Goal: Task Accomplishment & Management: Complete application form

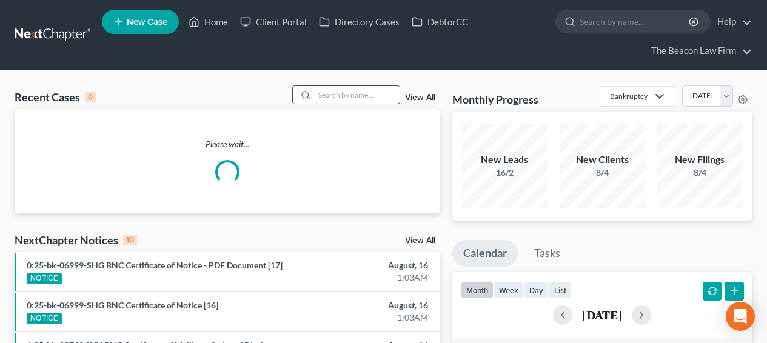
click at [358, 101] on input "search" at bounding box center [357, 95] width 85 height 18
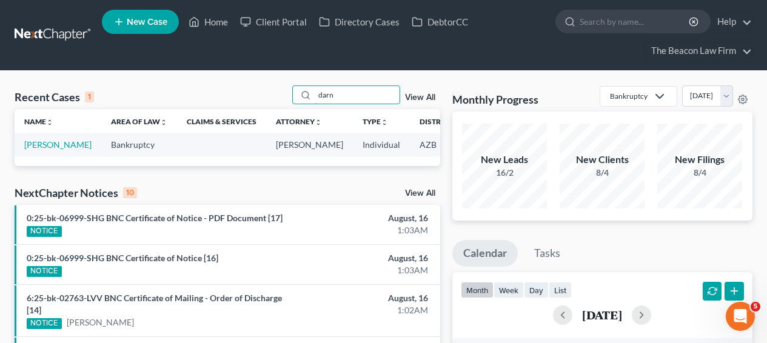
type input "darn"
click at [38, 151] on td "[PERSON_NAME]" at bounding box center [58, 144] width 87 height 22
click at [38, 150] on link "[PERSON_NAME]" at bounding box center [57, 144] width 67 height 10
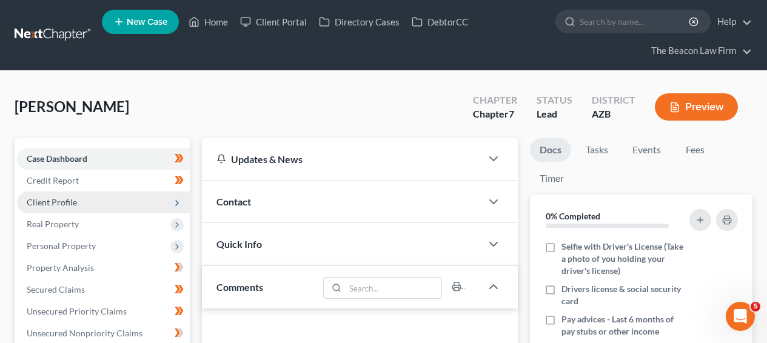
click at [87, 207] on span "Client Profile" at bounding box center [103, 203] width 173 height 22
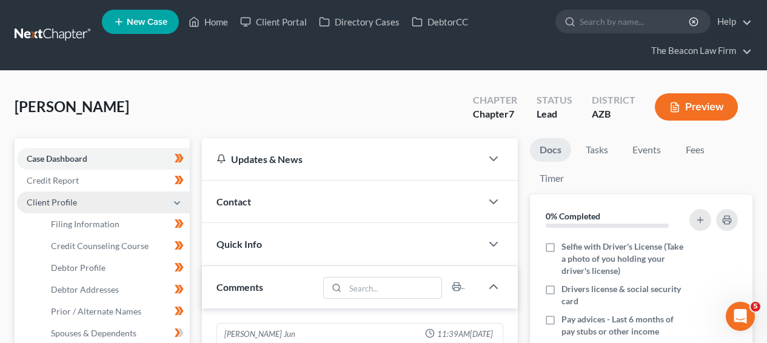
scroll to position [380, 0]
click at [87, 208] on span "Client Profile" at bounding box center [103, 203] width 173 height 22
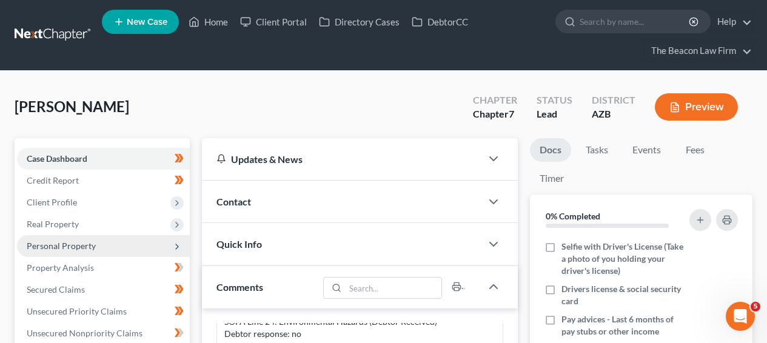
click at [79, 241] on span "Personal Property" at bounding box center [61, 246] width 69 height 10
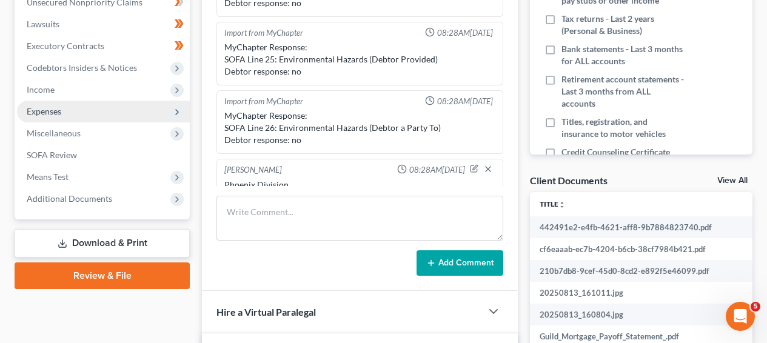
click at [133, 107] on span "Expenses" at bounding box center [103, 112] width 173 height 22
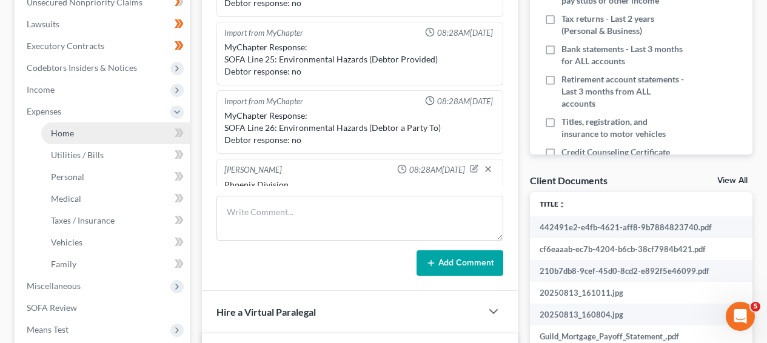
click at [128, 132] on link "Home" at bounding box center [115, 133] width 149 height 22
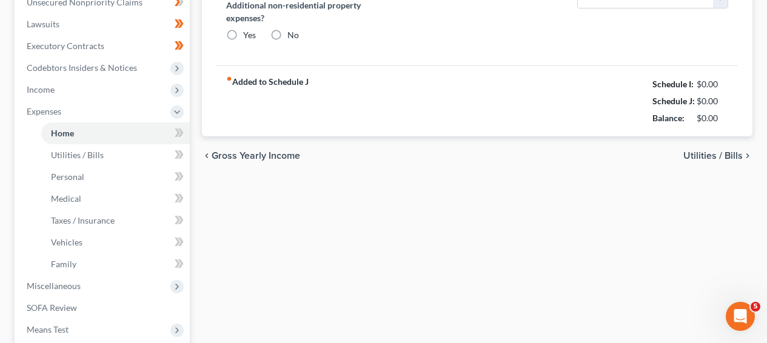
type input "541.65"
type input "0.00"
radio input "true"
type input "848.00"
type input "620.97"
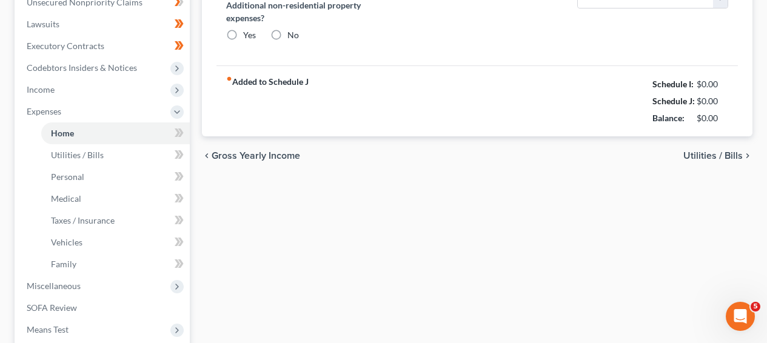
type input "328.00"
type input "0.00"
type input "100.00"
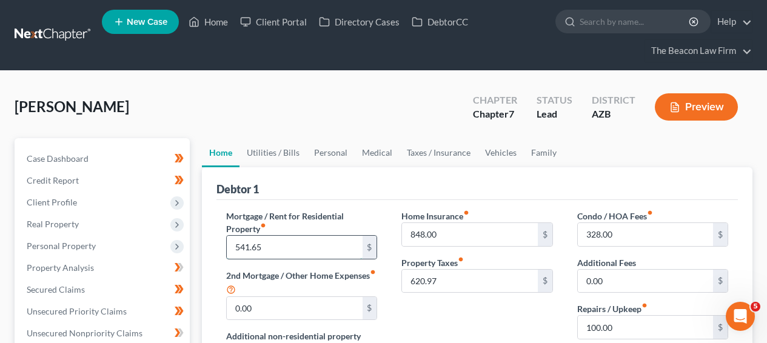
click at [292, 253] on input "541.65" at bounding box center [294, 247] width 135 height 23
click at [625, 223] on div "328.00 $" at bounding box center [652, 234] width 151 height 24
click at [624, 226] on input "328.00" at bounding box center [645, 234] width 135 height 23
paste input "109.33"
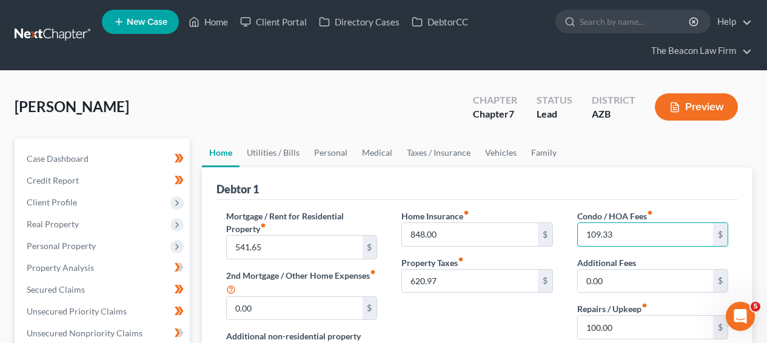
drag, startPoint x: 624, startPoint y: 226, endPoint x: 772, endPoint y: 95, distance: 197.6
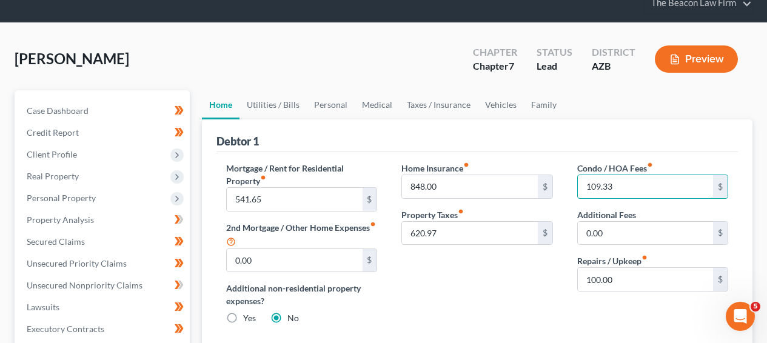
scroll to position [109, 0]
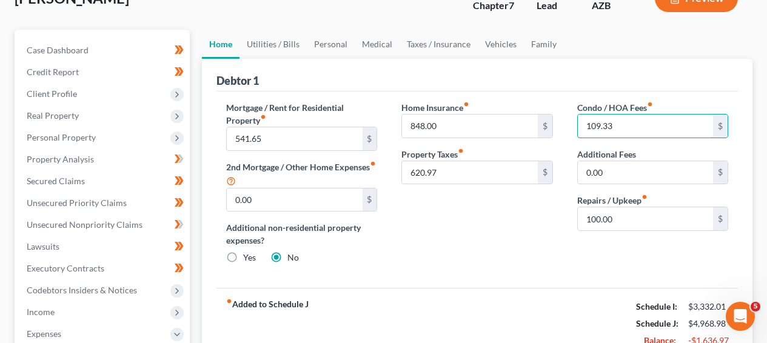
type input "109.33"
click at [625, 215] on input "100.00" at bounding box center [645, 218] width 135 height 23
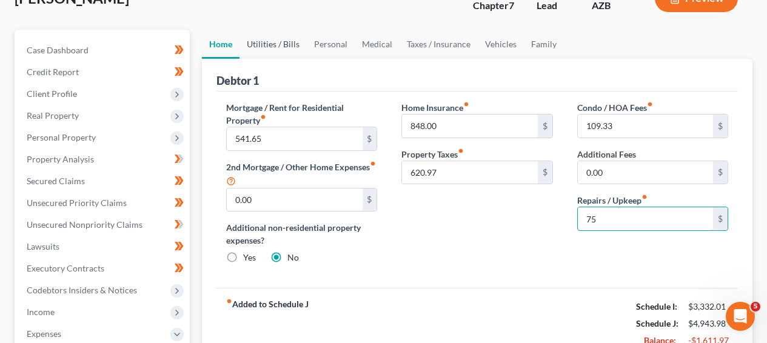
type input "75"
click at [286, 42] on link "Utilities / Bills" at bounding box center [272, 44] width 67 height 29
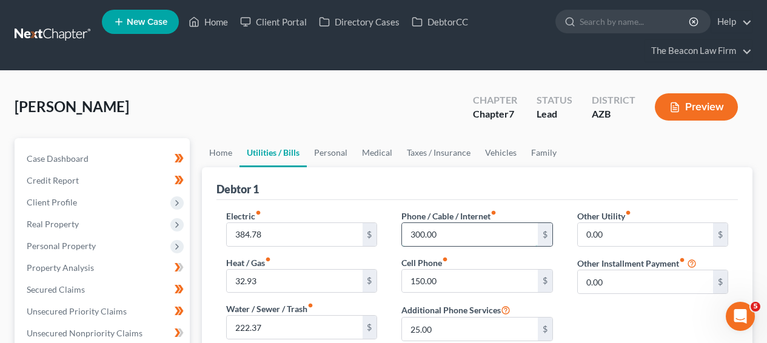
click at [470, 236] on input "300.00" at bounding box center [469, 234] width 135 height 23
paste input "291.04"
type input "291.04"
click at [457, 323] on input "25.00" at bounding box center [469, 329] width 135 height 23
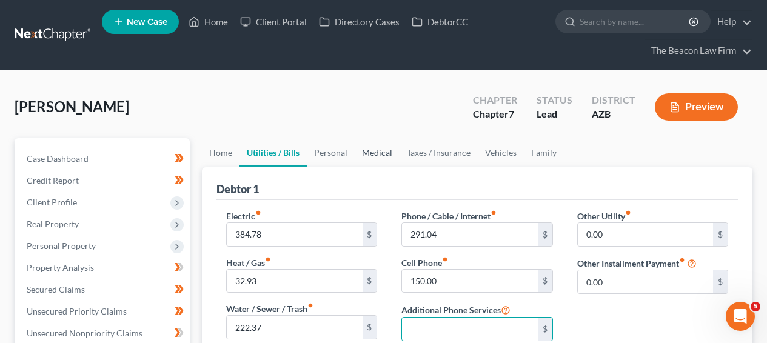
click at [379, 151] on link "Medical" at bounding box center [377, 152] width 45 height 29
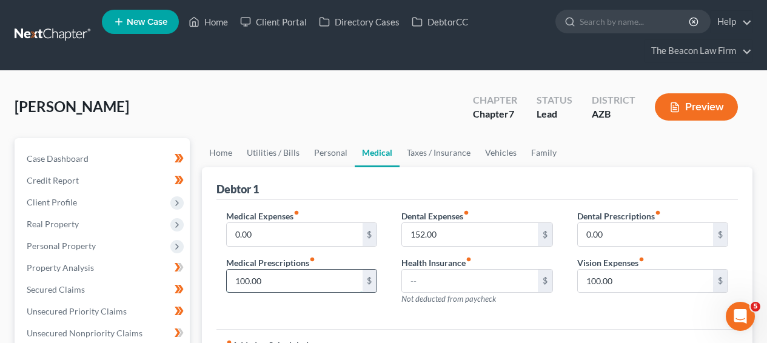
click at [296, 290] on input "100.00" at bounding box center [294, 281] width 135 height 23
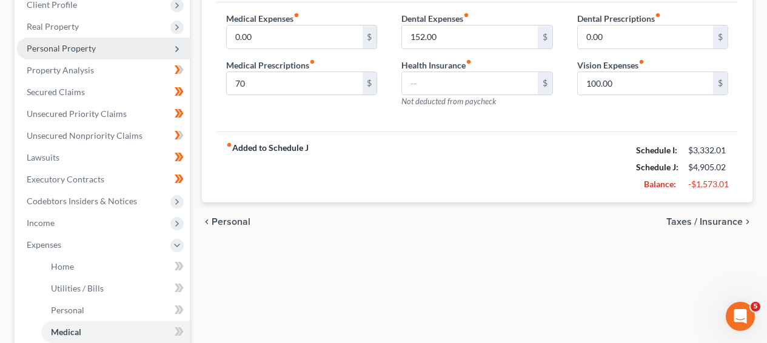
click at [92, 48] on span "Personal Property" at bounding box center [61, 48] width 69 height 10
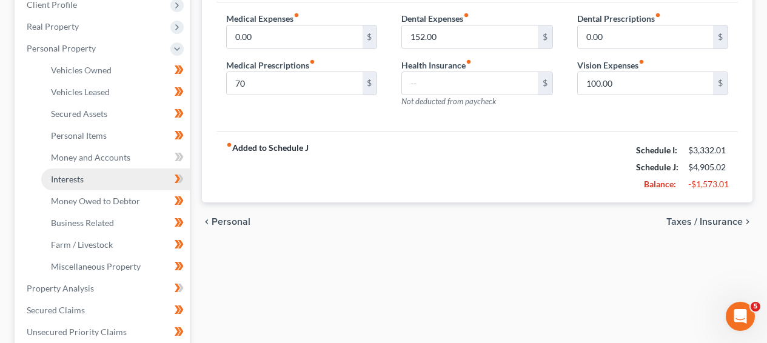
click at [98, 175] on link "Interests" at bounding box center [115, 180] width 149 height 22
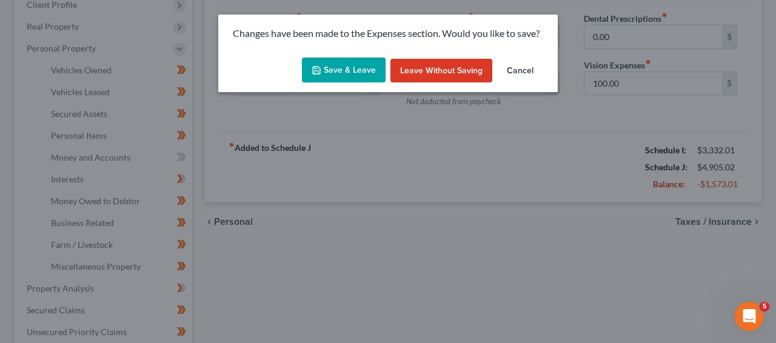
click at [338, 62] on button "Save & Leave" at bounding box center [344, 70] width 84 height 25
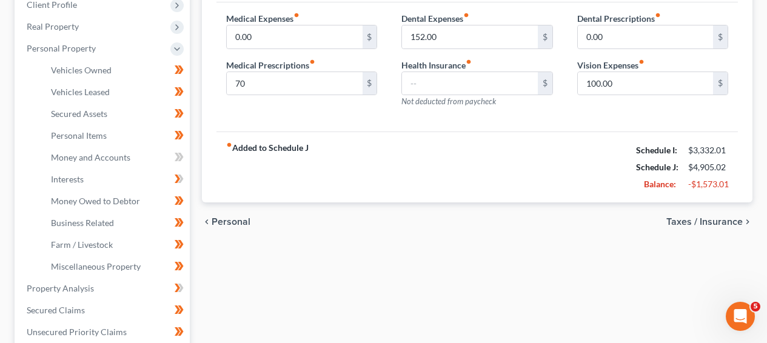
type input "70.00"
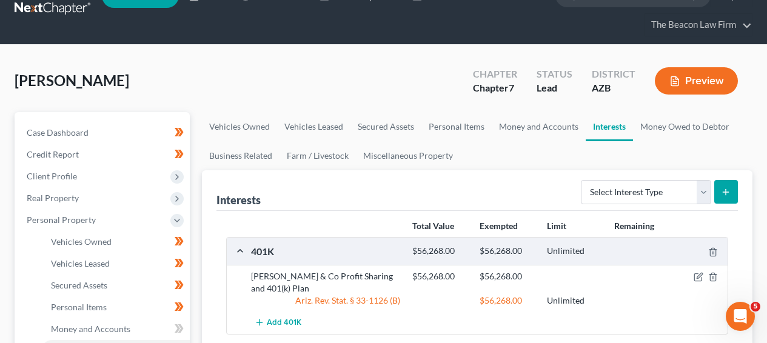
scroll to position [156, 0]
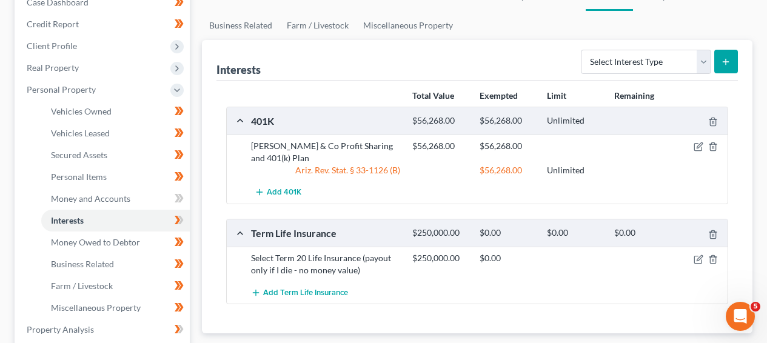
click at [694, 153] on div "$56,268.00 $56,268.00" at bounding box center [567, 152] width 323 height 24
drag, startPoint x: 695, startPoint y: 149, endPoint x: 678, endPoint y: 164, distance: 22.8
click at [678, 164] on div "Edward Jones & Co Profit Sharing and 401(k) Plan $56,268.00 $56,268.00 Ariz. Re…" at bounding box center [487, 158] width 484 height 36
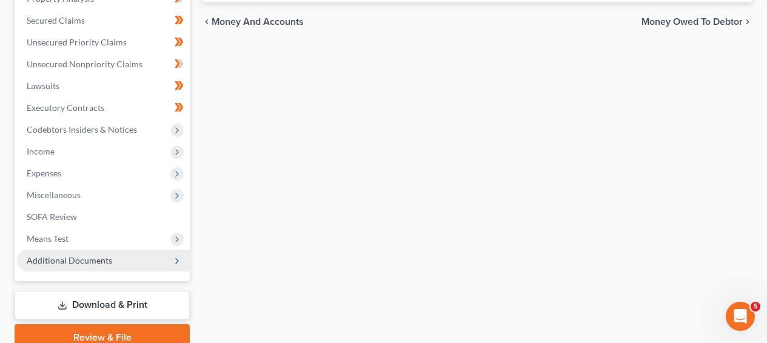
click at [100, 256] on span "Additional Documents" at bounding box center [69, 260] width 85 height 10
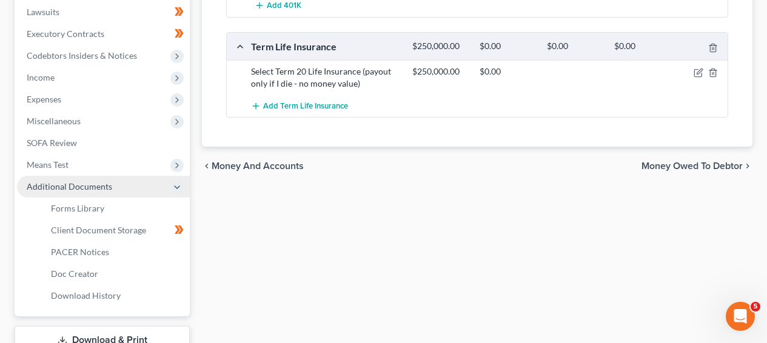
scroll to position [269, 0]
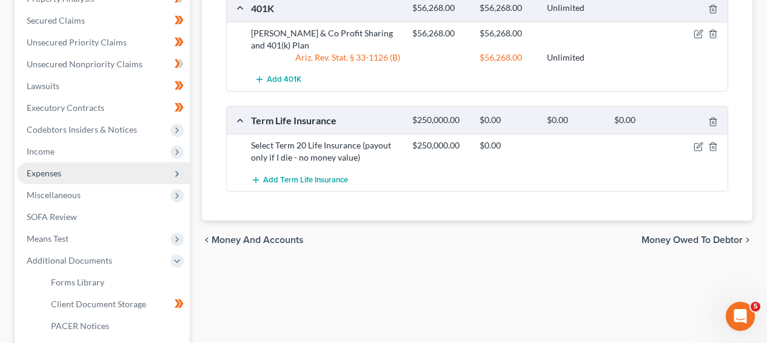
click at [97, 177] on span "Expenses" at bounding box center [103, 173] width 173 height 22
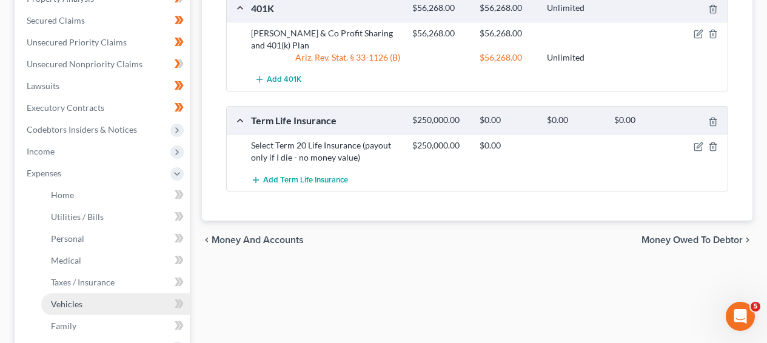
click at [93, 298] on link "Vehicles" at bounding box center [115, 304] width 149 height 22
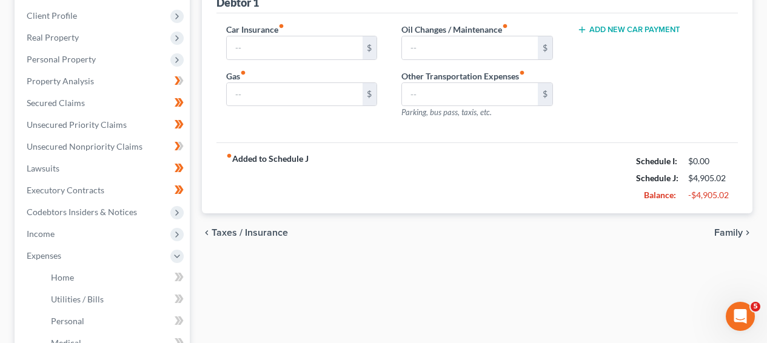
type input "124.68"
type input "100.00"
type input "35.00"
type input "0.00"
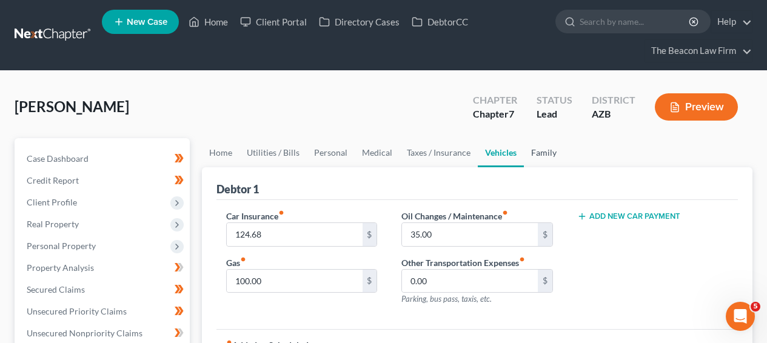
click at [542, 157] on link "Family" at bounding box center [544, 152] width 40 height 29
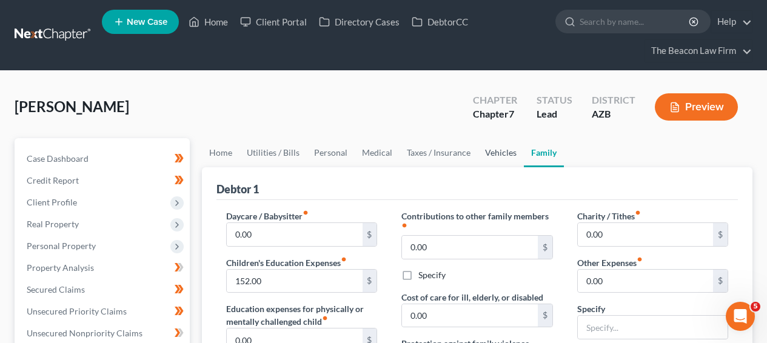
click at [510, 155] on link "Vehicles" at bounding box center [501, 152] width 46 height 29
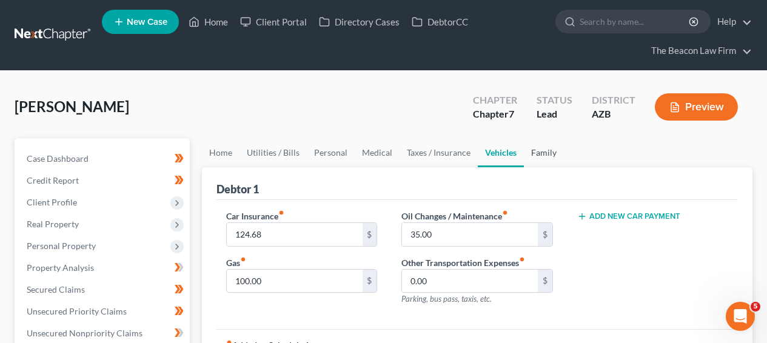
click at [528, 150] on link "Family" at bounding box center [544, 152] width 40 height 29
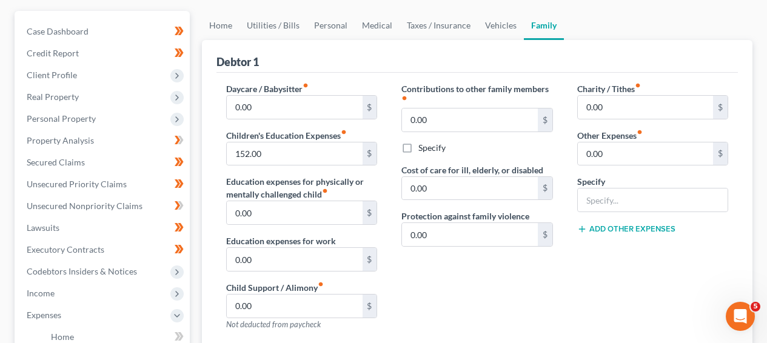
scroll to position [129, 0]
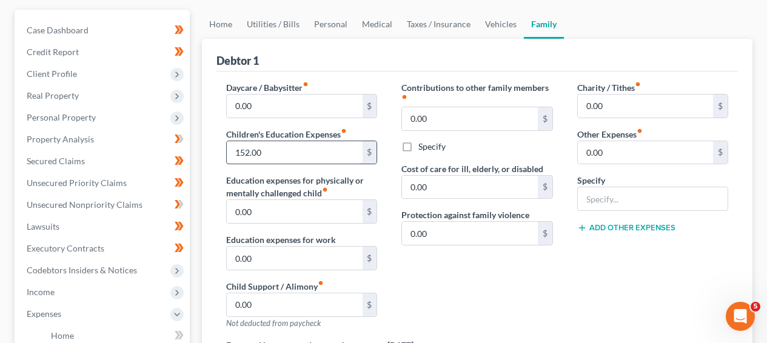
click at [360, 153] on input "152.00" at bounding box center [294, 152] width 135 height 23
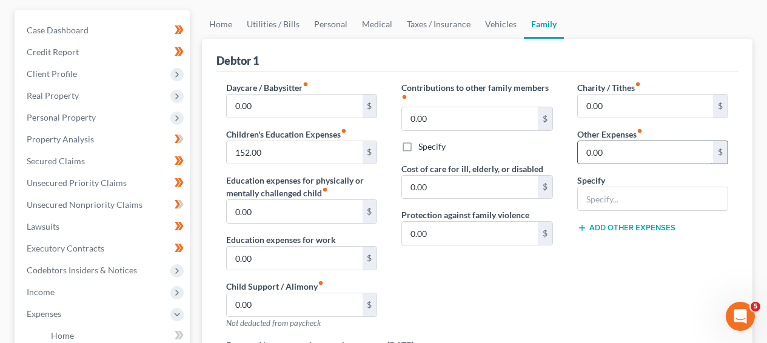
click at [666, 161] on input "0.00" at bounding box center [645, 152] width 135 height 23
type input "75"
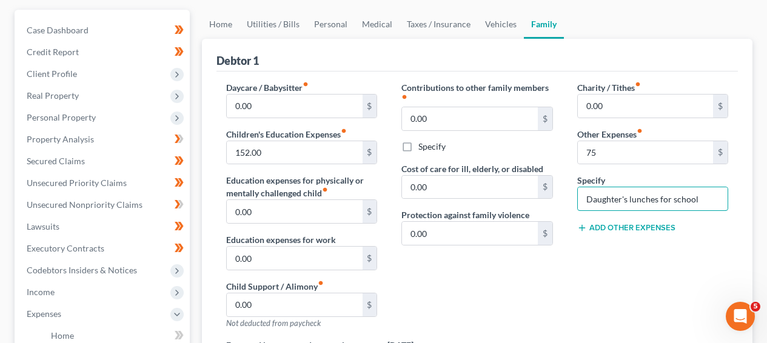
type input "Daughter's lunches for school"
click at [224, 20] on link "Home" at bounding box center [221, 24] width 38 height 29
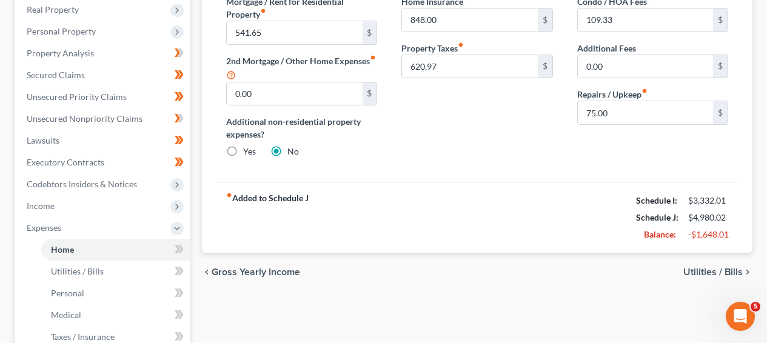
scroll to position [210, 0]
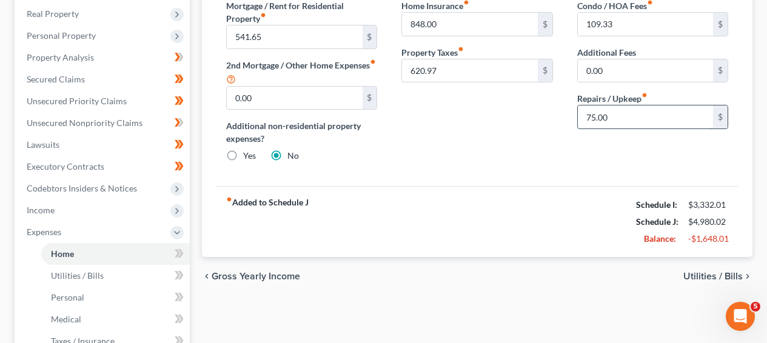
click at [671, 119] on input "75.00" at bounding box center [645, 116] width 135 height 23
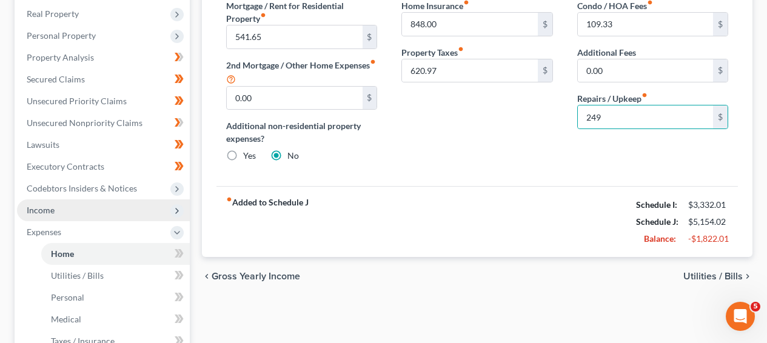
click at [136, 202] on span "Income" at bounding box center [103, 210] width 173 height 22
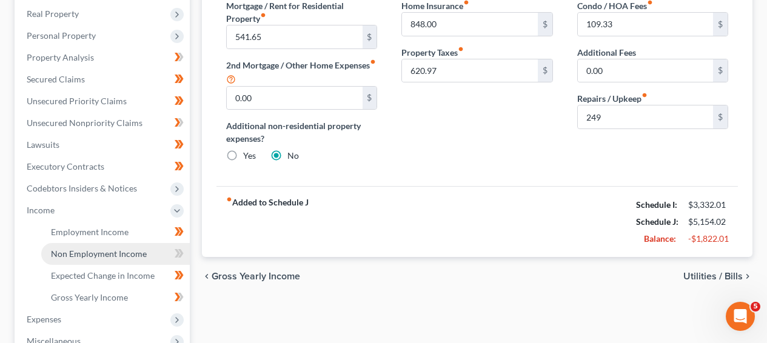
click at [125, 251] on span "Non Employment Income" at bounding box center [99, 254] width 96 height 10
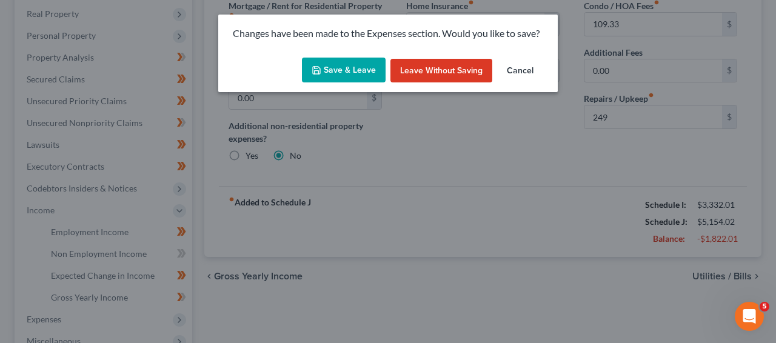
click at [340, 77] on button "Save & Leave" at bounding box center [344, 70] width 84 height 25
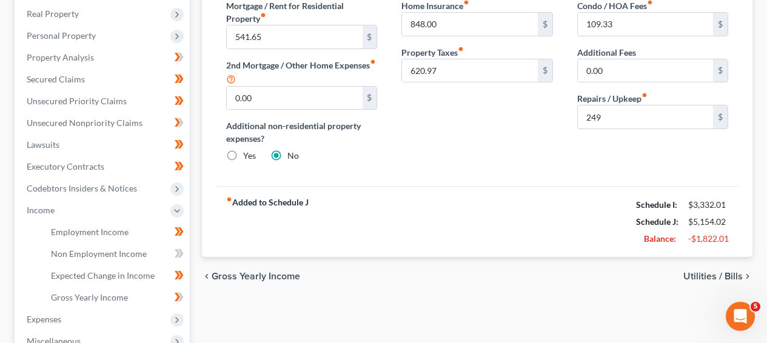
type input "249.00"
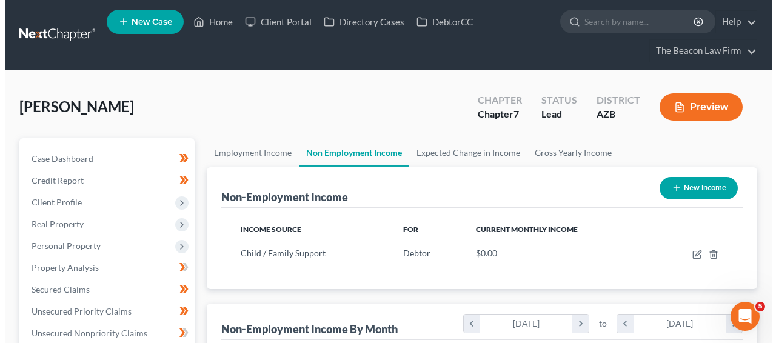
scroll to position [217, 307]
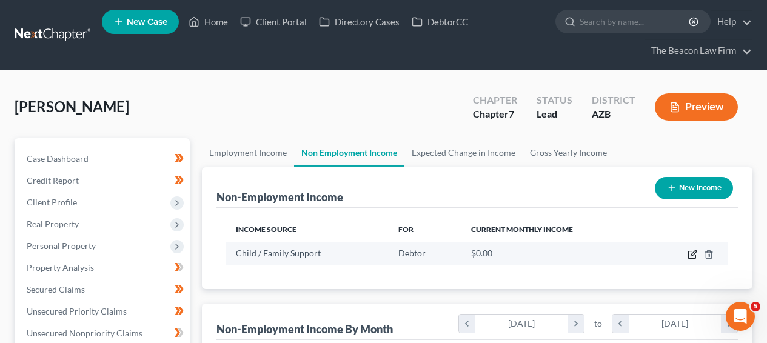
click at [695, 257] on icon "button" at bounding box center [691, 255] width 7 height 7
select select "7"
select select "0"
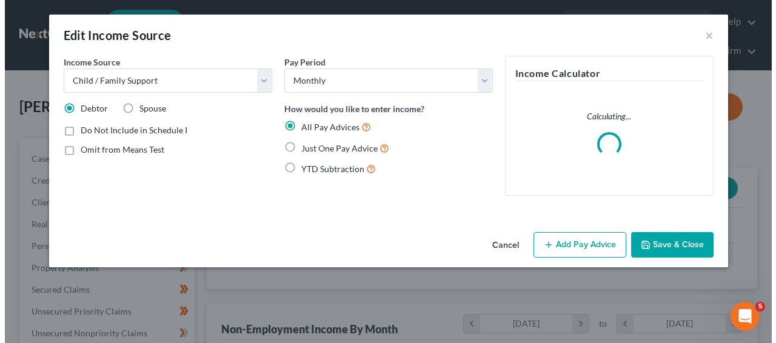
scroll to position [217, 310]
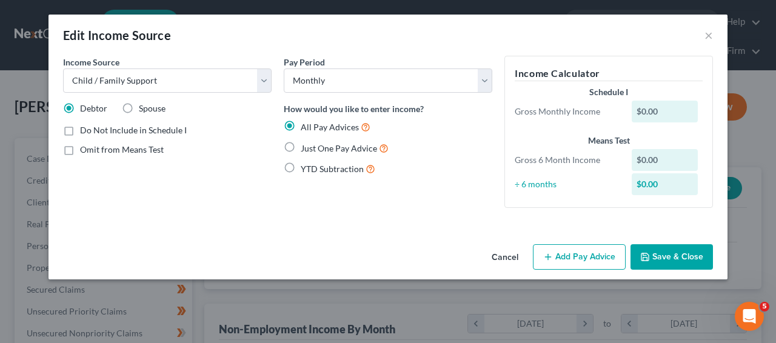
click at [552, 247] on button "Add Pay Advice" at bounding box center [579, 256] width 93 height 25
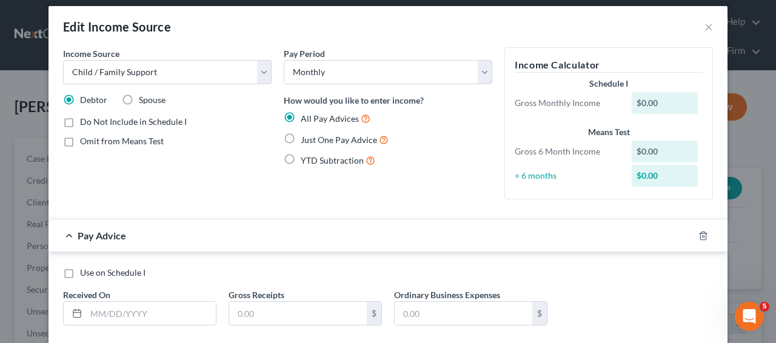
scroll to position [76, 0]
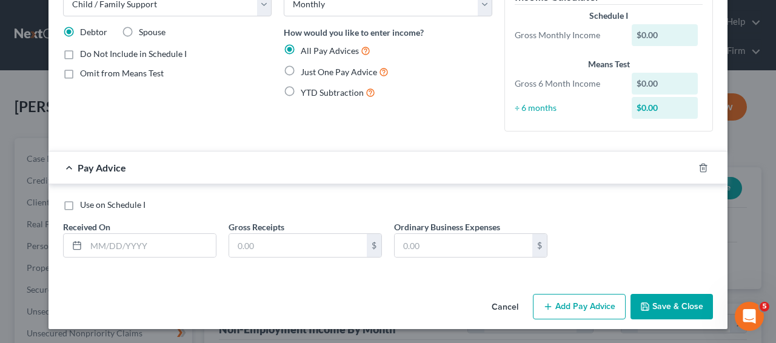
click at [303, 62] on div "All Pay Advices Just One Pay Advice YTD Subtraction" at bounding box center [388, 72] width 209 height 56
click at [302, 65] on label "Just One Pay Advice" at bounding box center [345, 72] width 88 height 14
click at [306, 65] on input "Just One Pay Advice" at bounding box center [310, 69] width 8 height 8
radio input "true"
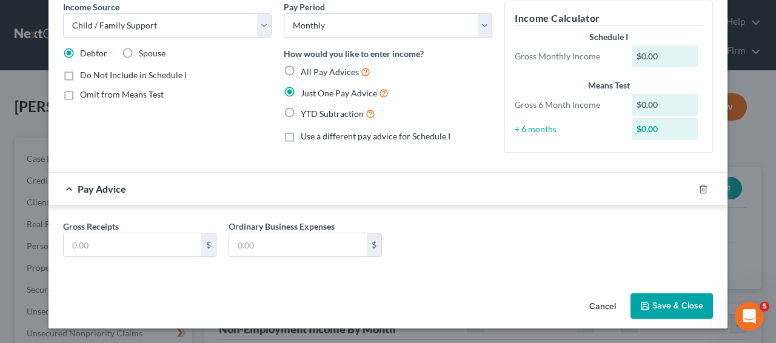
scroll to position [55, 0]
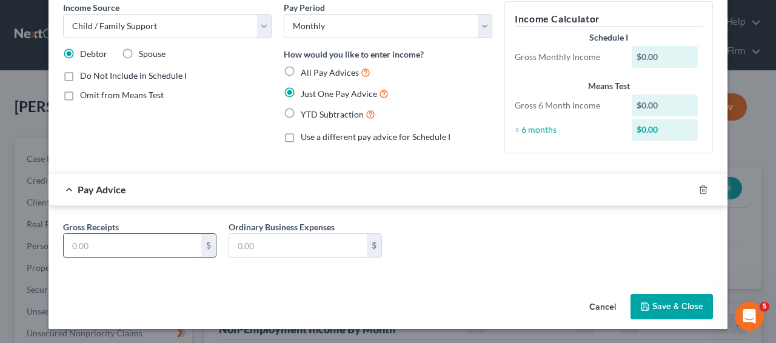
click at [170, 235] on input "text" at bounding box center [133, 245] width 138 height 23
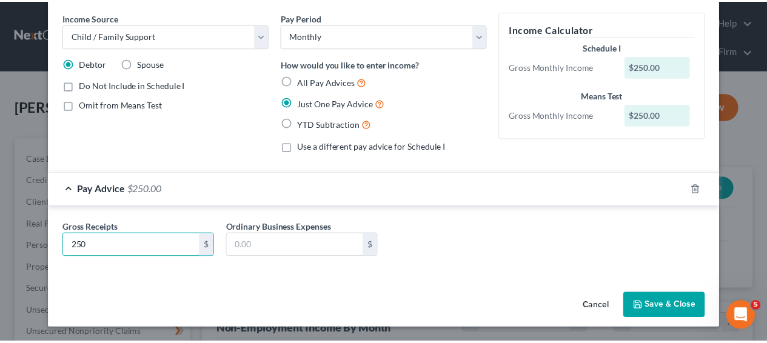
scroll to position [45, 0]
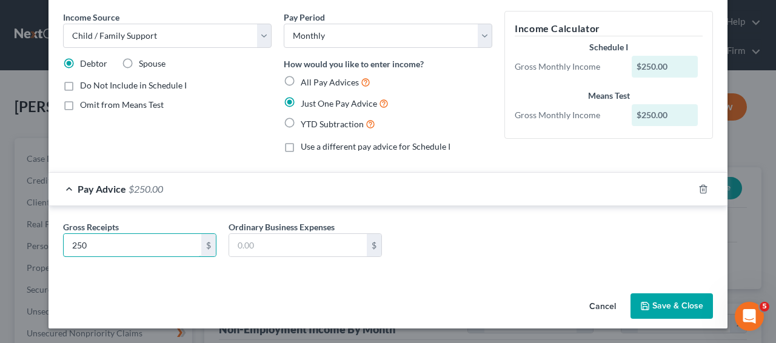
type input "250"
click at [664, 306] on button "Save & Close" at bounding box center [671, 305] width 82 height 25
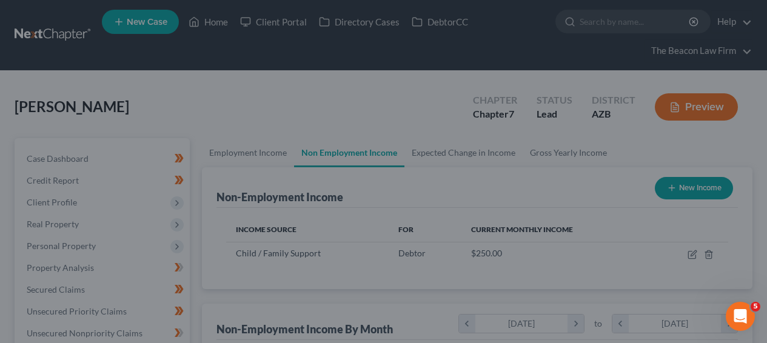
scroll to position [606026, 605937]
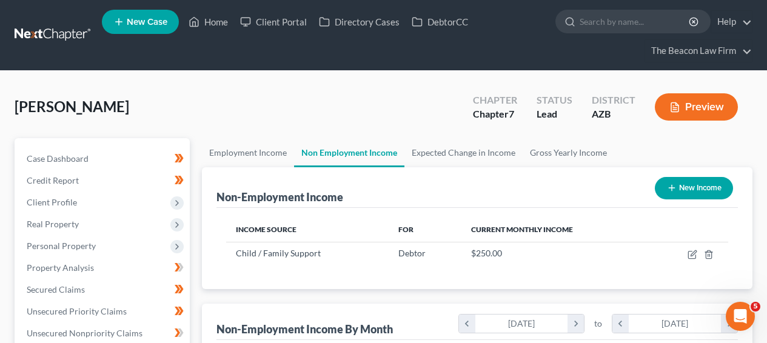
click at [613, 157] on ul "Employment Income Non Employment Income Expected Change in Income Gross Yearly …" at bounding box center [477, 152] width 550 height 29
click at [612, 156] on ul "Employment Income Non Employment Income Expected Change in Income Gross Yearly …" at bounding box center [477, 152] width 550 height 29
click at [598, 152] on link "Gross Yearly Income" at bounding box center [569, 152] width 92 height 29
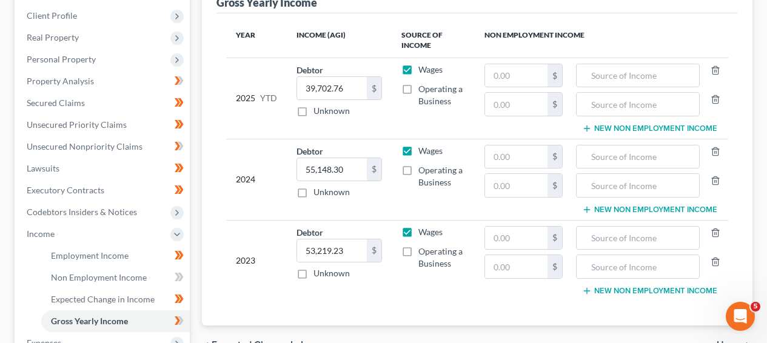
scroll to position [178, 0]
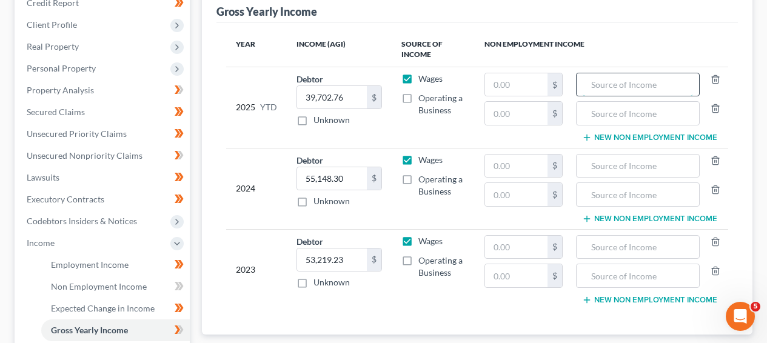
click at [591, 81] on input "text" at bounding box center [638, 84] width 110 height 23
type input "Child Support"
click at [690, 158] on input "text" at bounding box center [638, 166] width 110 height 23
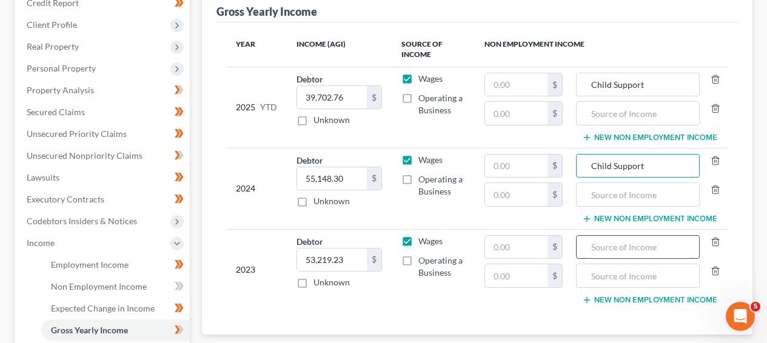
type input "Child Support"
click at [651, 236] on input "text" at bounding box center [638, 247] width 110 height 23
type input "Child Support"
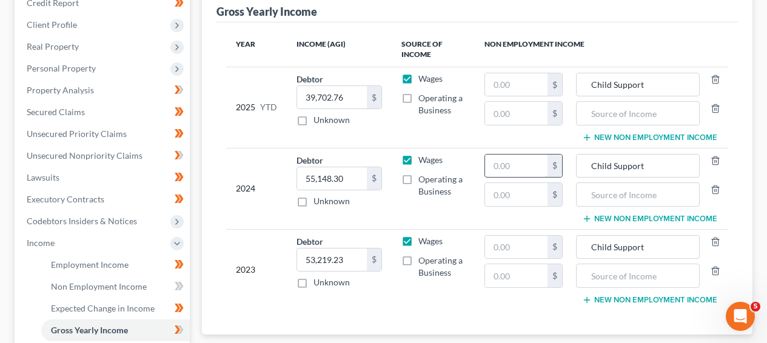
click at [504, 166] on input "text" at bounding box center [516, 166] width 62 height 23
type input "3,000"
click at [549, 252] on div "$" at bounding box center [554, 247] width 15 height 23
click at [538, 245] on input "text" at bounding box center [516, 247] width 62 height 23
type input "3,000"
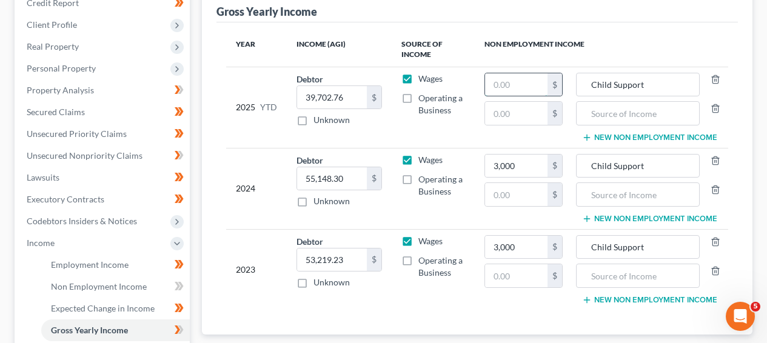
click at [513, 93] on input "text" at bounding box center [516, 84] width 62 height 23
type input "2,000"
click at [178, 326] on icon at bounding box center [177, 330] width 5 height 8
click at [153, 283] on link "Non Employment Income" at bounding box center [115, 287] width 149 height 22
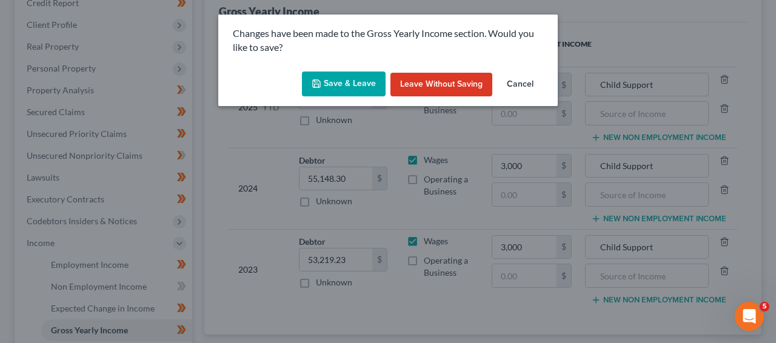
click at [371, 91] on button "Save & Leave" at bounding box center [344, 84] width 84 height 25
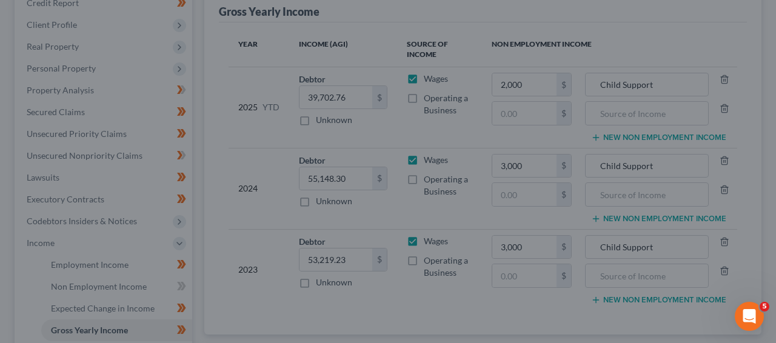
type input "3,000.00"
type input "2,000.00"
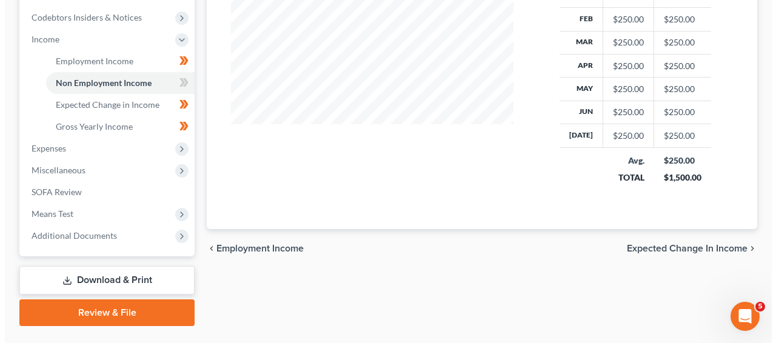
scroll to position [384, 0]
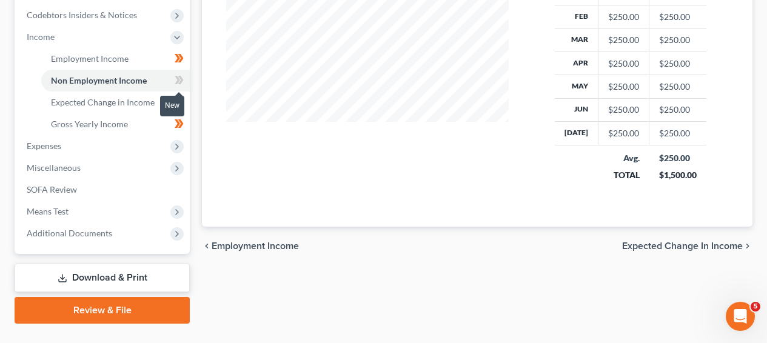
click at [179, 78] on icon at bounding box center [177, 80] width 5 height 8
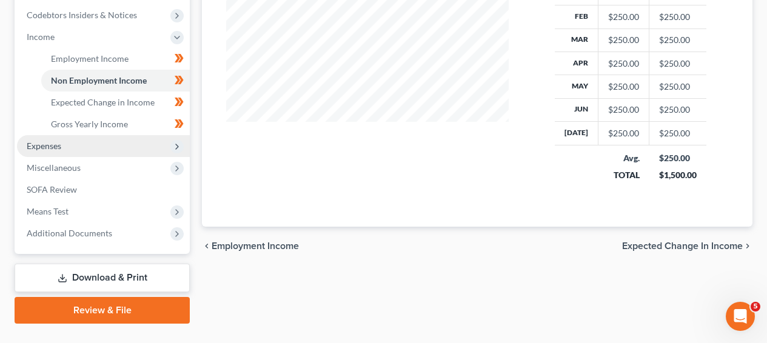
click at [129, 147] on span "Expenses" at bounding box center [103, 146] width 173 height 22
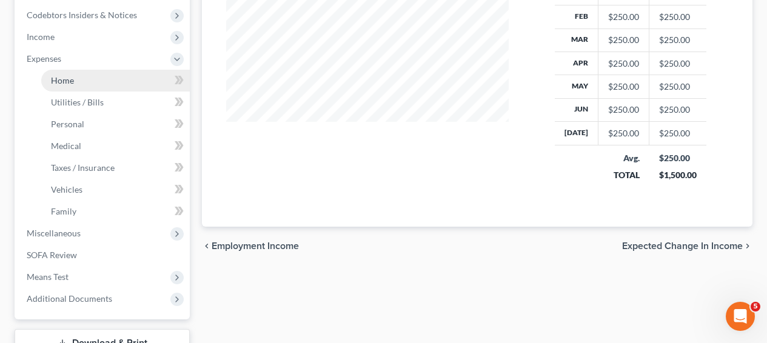
click at [139, 82] on link "Home" at bounding box center [115, 81] width 149 height 22
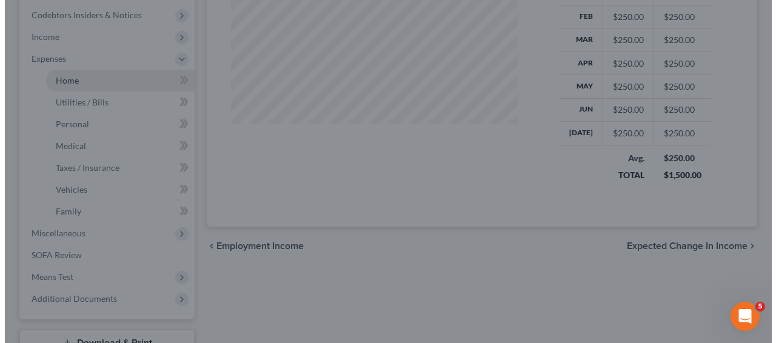
scroll to position [217, 310]
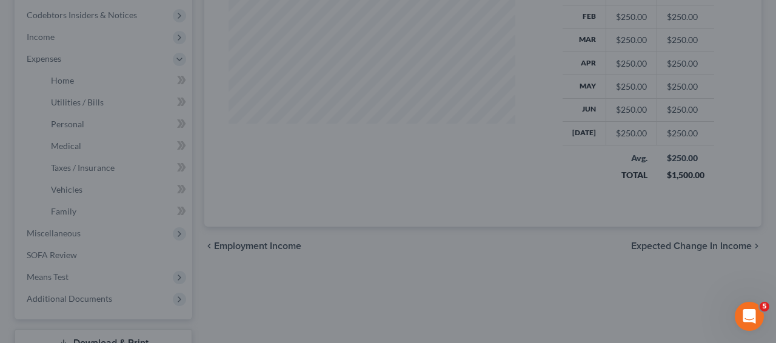
click at [369, 36] on div at bounding box center [388, 171] width 776 height 343
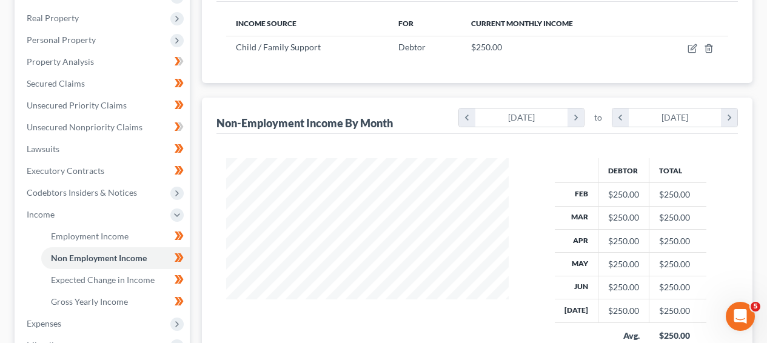
scroll to position [275, 0]
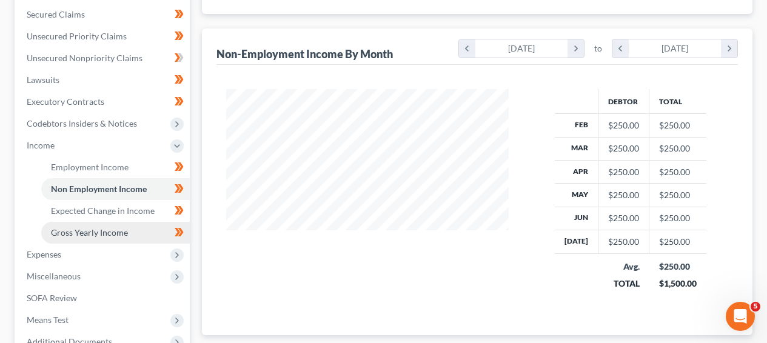
click at [155, 229] on link "Gross Yearly Income" at bounding box center [115, 233] width 149 height 22
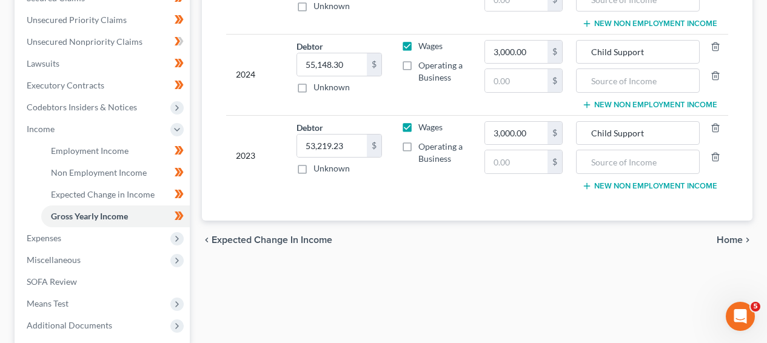
scroll to position [292, 0]
click at [149, 232] on span "Expenses" at bounding box center [103, 238] width 173 height 22
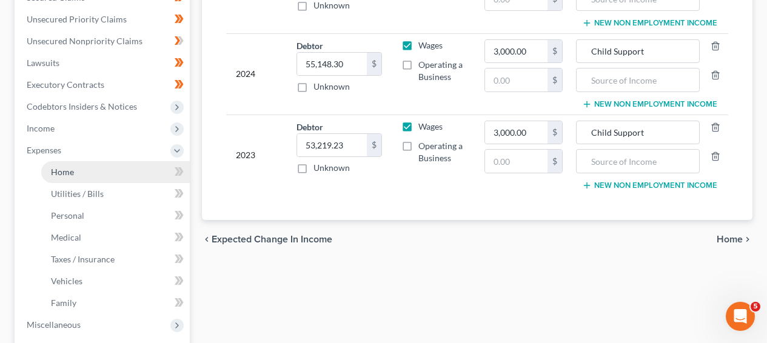
click at [135, 173] on link "Home" at bounding box center [115, 172] width 149 height 22
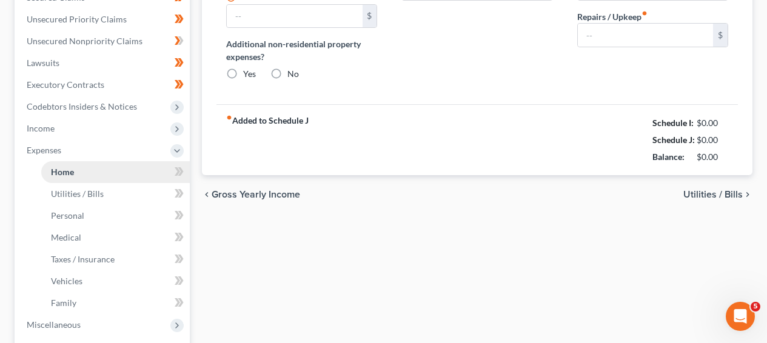
scroll to position [44, 0]
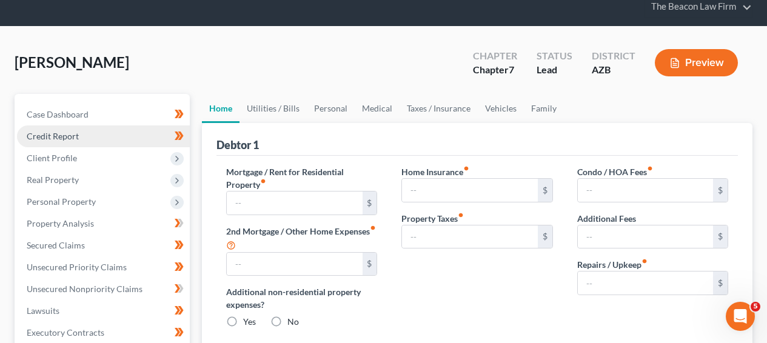
type input "541.65"
type input "0.00"
radio input "true"
type input "848.00"
type input "620.97"
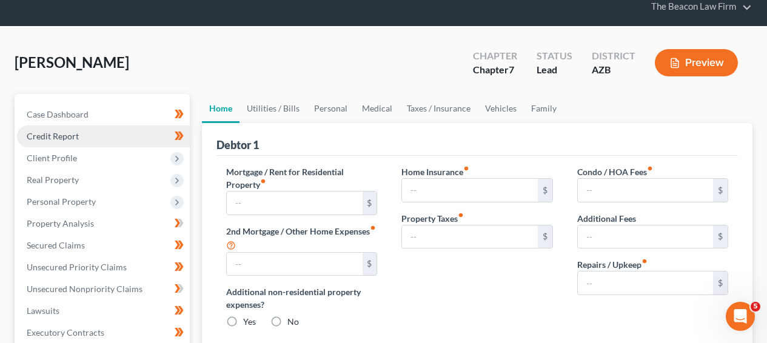
type input "109.33"
type input "0.00"
type input "249.00"
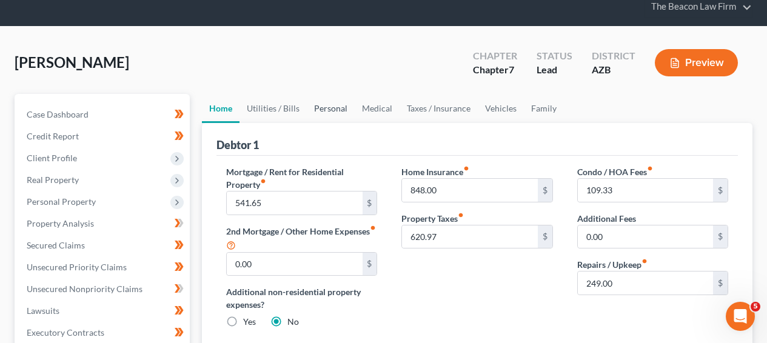
scroll to position [0, 0]
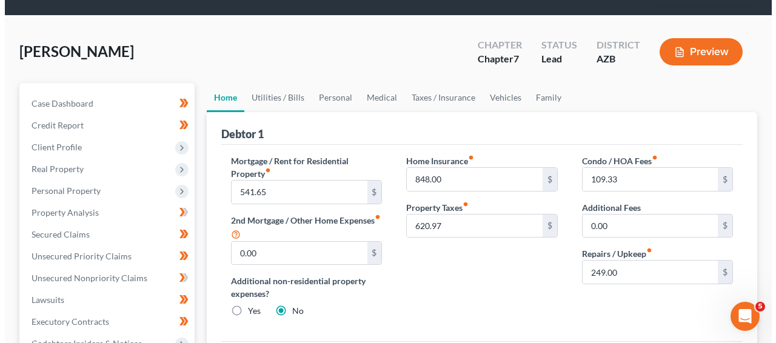
scroll to position [46, 0]
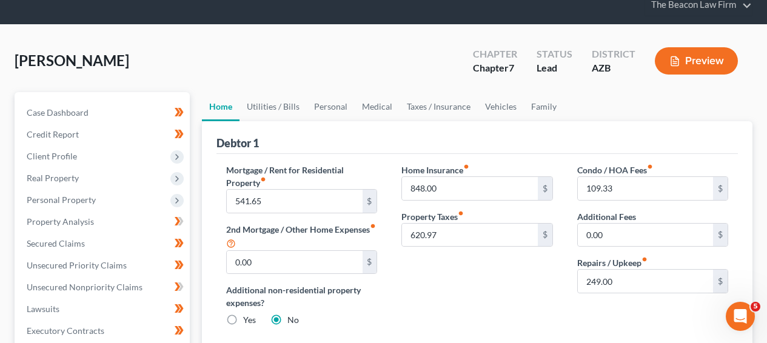
click at [707, 70] on button "Preview" at bounding box center [696, 60] width 83 height 27
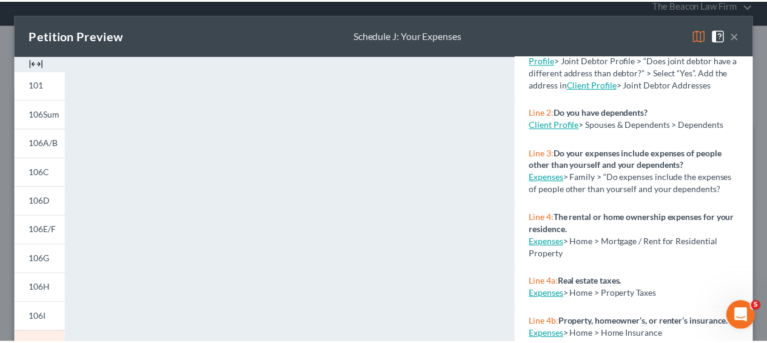
scroll to position [0, 0]
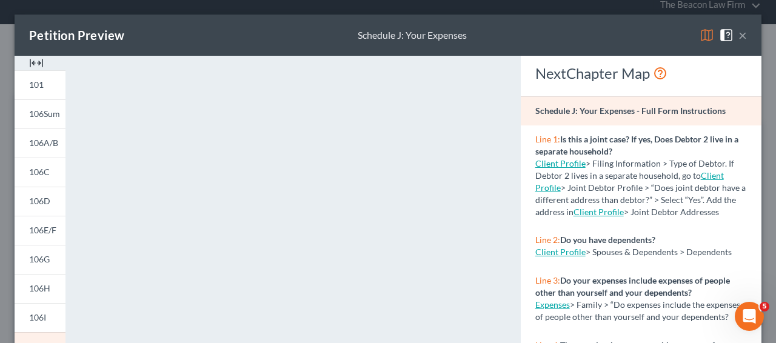
click at [738, 36] on button "×" at bounding box center [742, 35] width 8 height 15
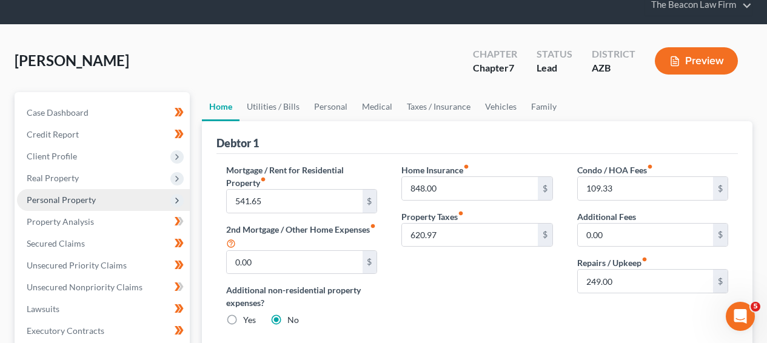
click at [86, 205] on span "Personal Property" at bounding box center [103, 200] width 173 height 22
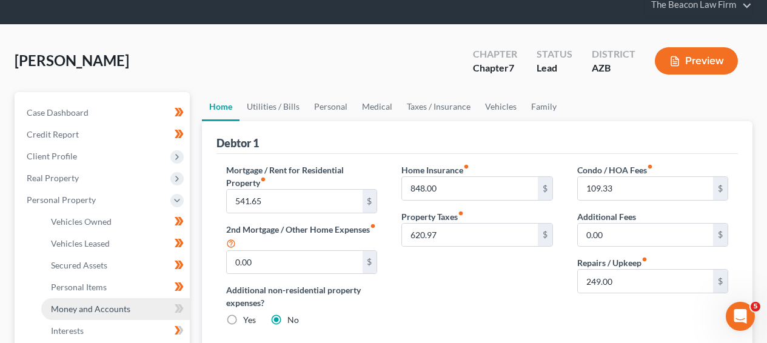
click at [76, 306] on span "Money and Accounts" at bounding box center [90, 309] width 79 height 10
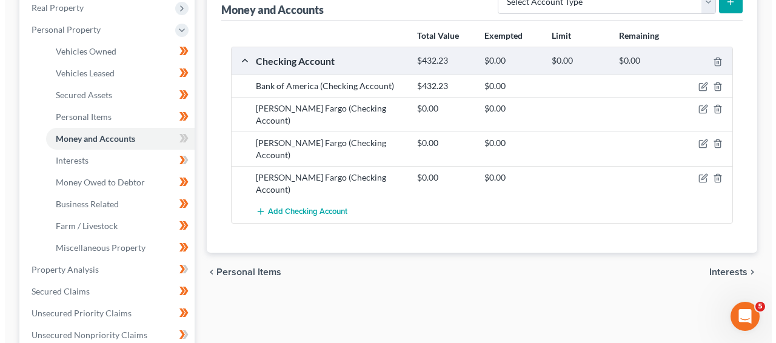
scroll to position [215, 0]
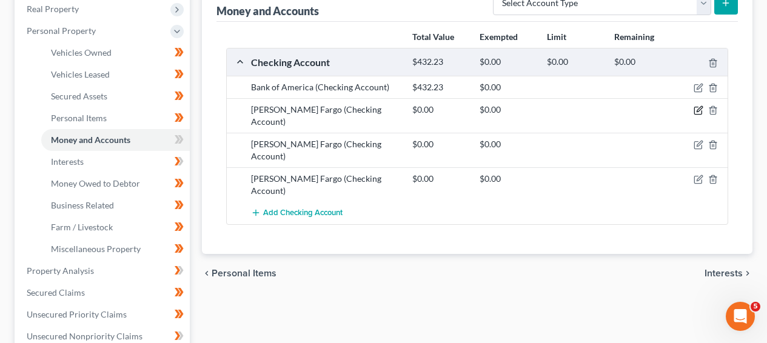
click at [695, 107] on icon "button" at bounding box center [699, 110] width 10 height 10
select select "3"
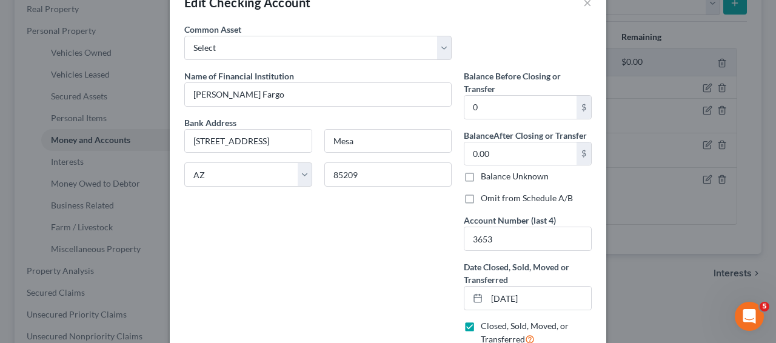
scroll to position [19, 0]
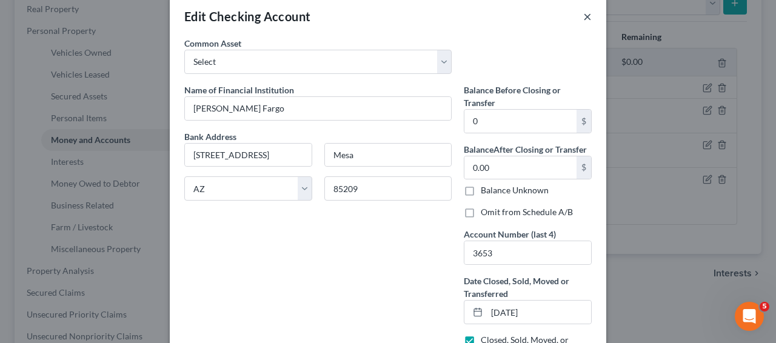
click at [583, 16] on button "×" at bounding box center [587, 16] width 8 height 15
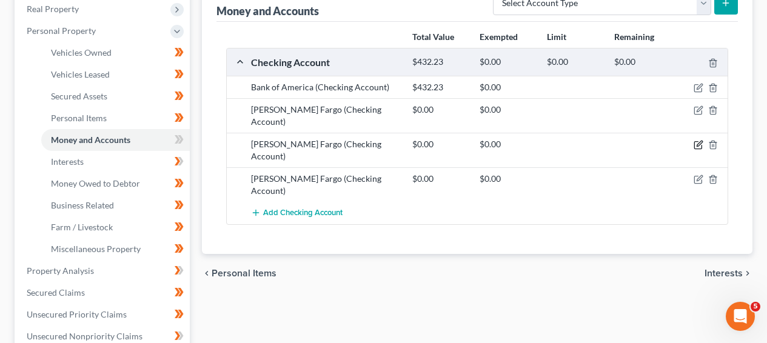
click at [698, 140] on icon "button" at bounding box center [699, 145] width 10 height 10
select select "3"
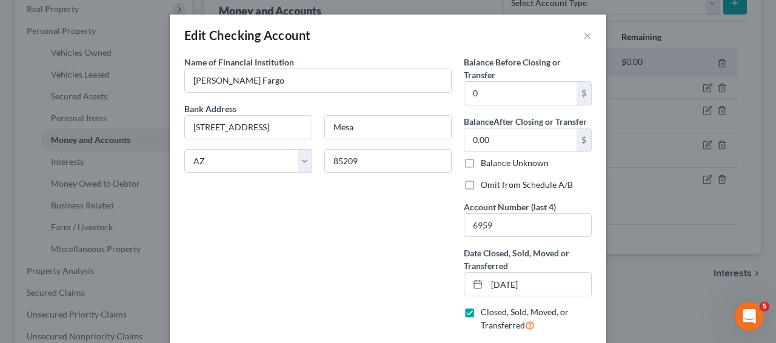
click at [697, 131] on div "Edit Checking Account × An exemption set must first be selected from the Filing…" at bounding box center [388, 171] width 776 height 343
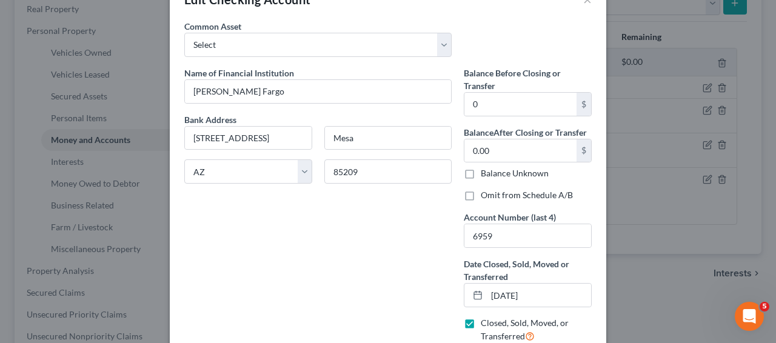
scroll to position [18, 0]
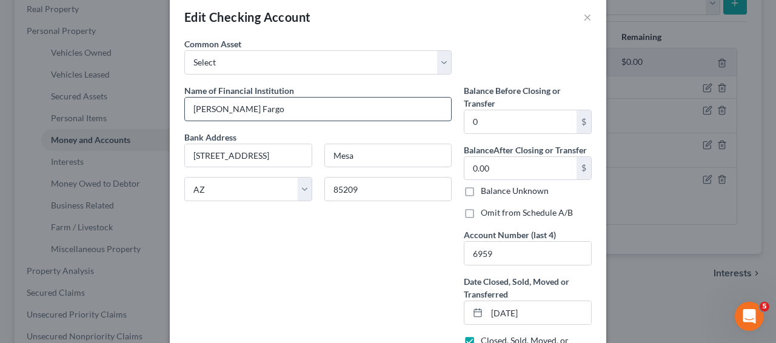
click at [279, 109] on input "Wells Fargo" at bounding box center [318, 109] width 266 height 23
type input "Wells Fargo - 6959"
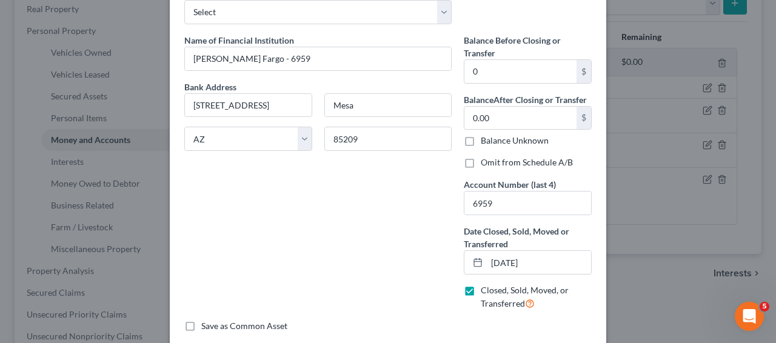
scroll to position [133, 0]
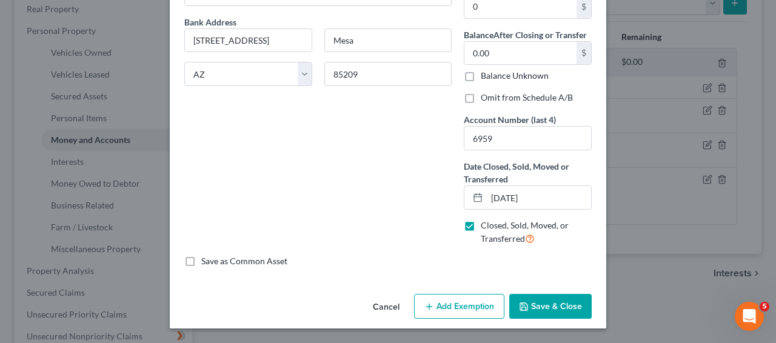
click at [575, 306] on div "Cancel Add Exemption Save & Close" at bounding box center [388, 309] width 436 height 40
click at [575, 306] on button "Save & Close" at bounding box center [550, 306] width 82 height 25
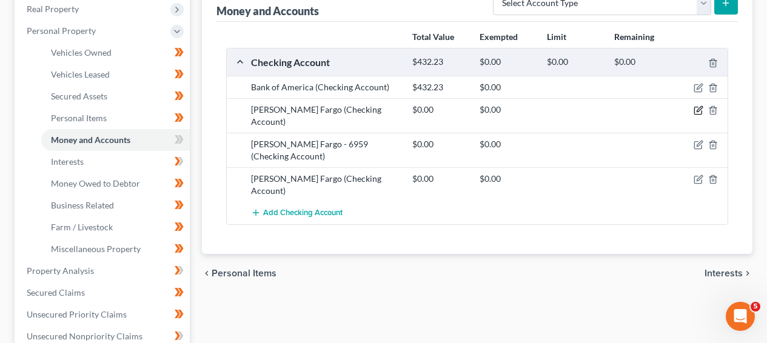
click at [698, 112] on icon "button" at bounding box center [699, 110] width 10 height 10
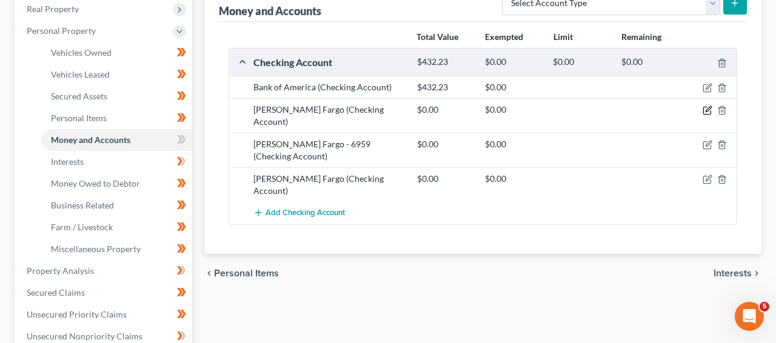
select select "3"
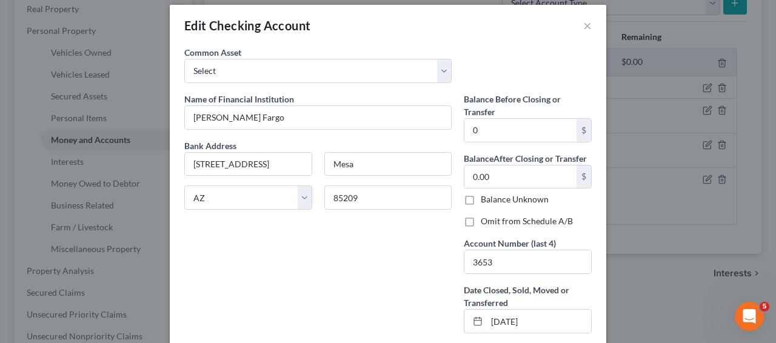
scroll to position [8, 0]
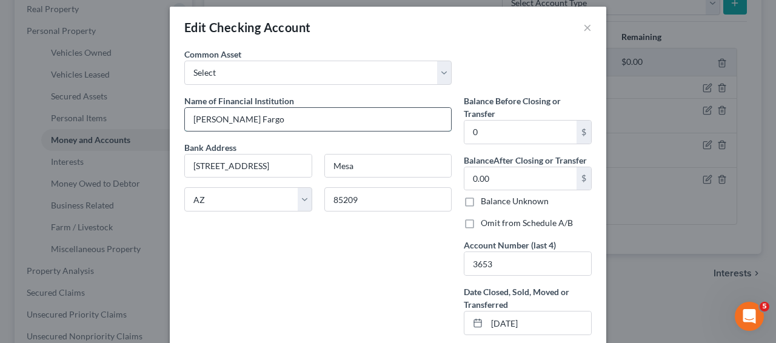
click at [273, 116] on input "Wells Fargo" at bounding box center [318, 119] width 266 height 23
type input "Wells Fargo - 3653"
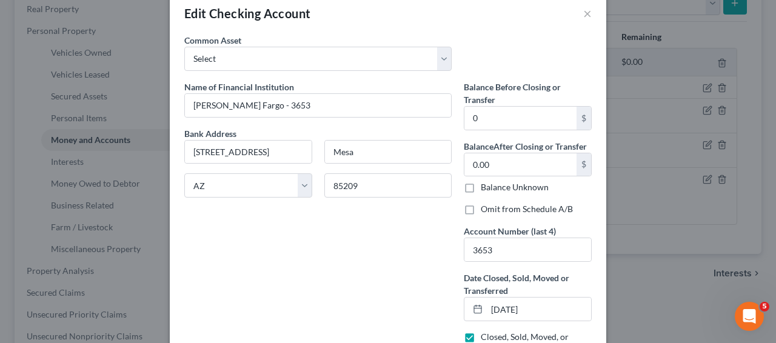
scroll to position [133, 0]
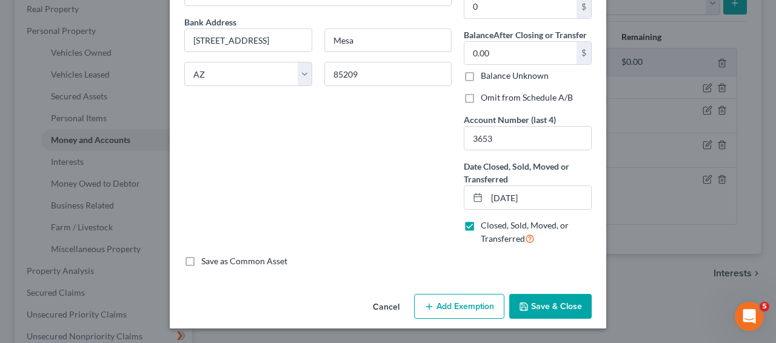
click at [572, 312] on button "Save & Close" at bounding box center [550, 306] width 82 height 25
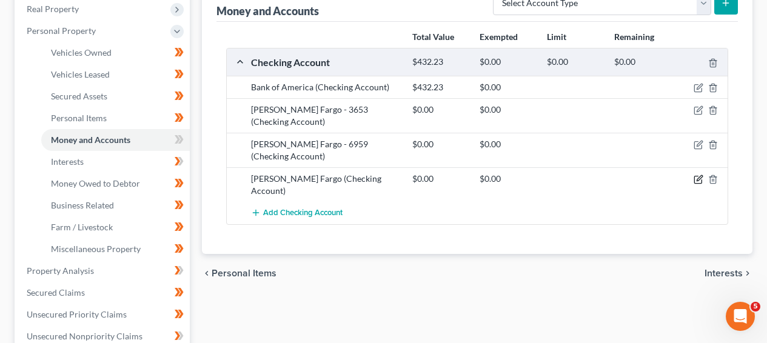
click at [702, 175] on icon "button" at bounding box center [699, 180] width 10 height 10
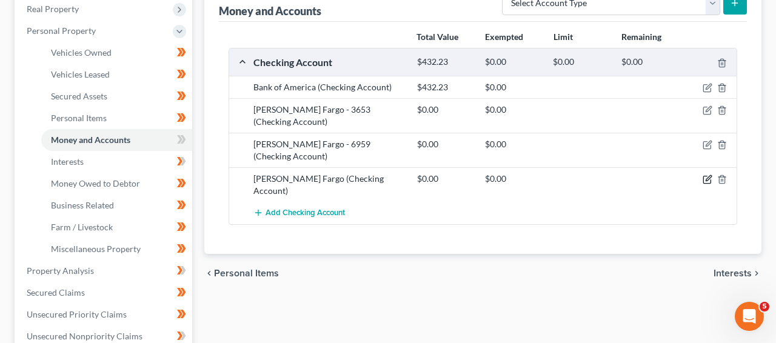
select select "3"
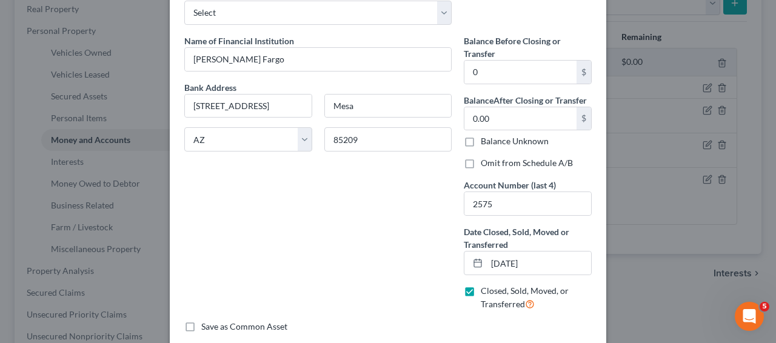
scroll to position [67, 0]
click at [306, 68] on input "Wells Fargo" at bounding box center [318, 59] width 266 height 23
type input "Wells Fargo - 2575"
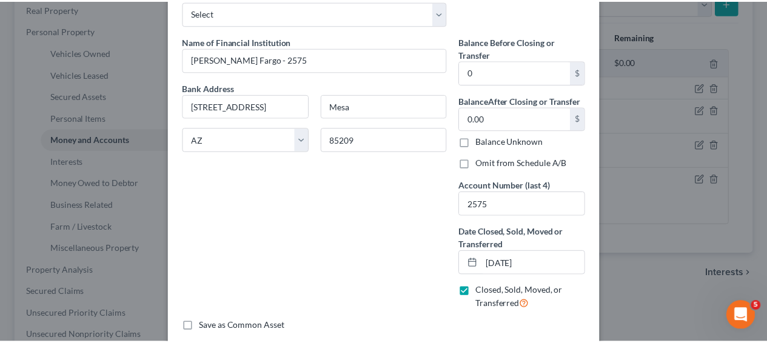
scroll to position [133, 0]
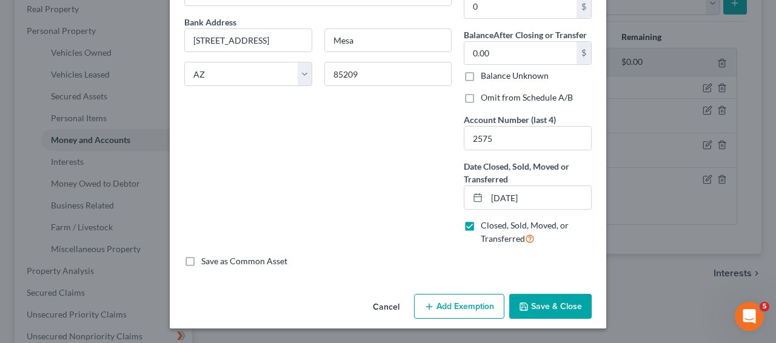
drag, startPoint x: 772, startPoint y: 239, endPoint x: 1, endPoint y: 18, distance: 802.1
click at [569, 301] on button "Save & Close" at bounding box center [550, 306] width 82 height 25
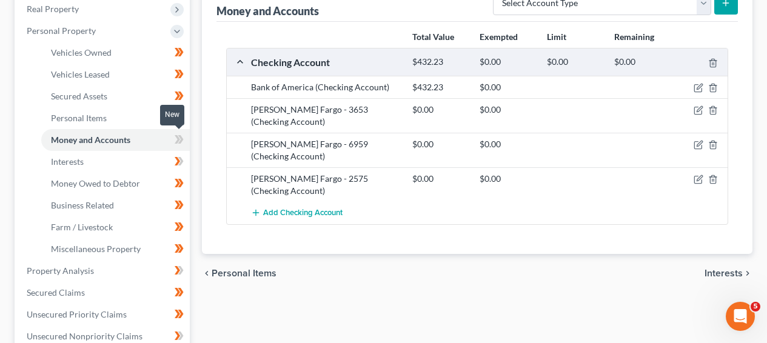
click at [183, 134] on icon at bounding box center [179, 139] width 9 height 15
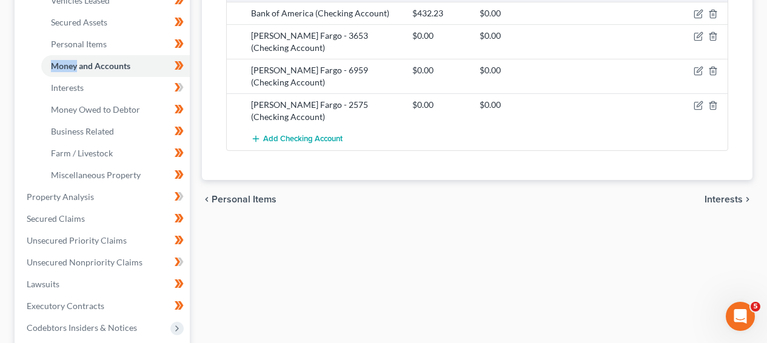
scroll to position [173, 0]
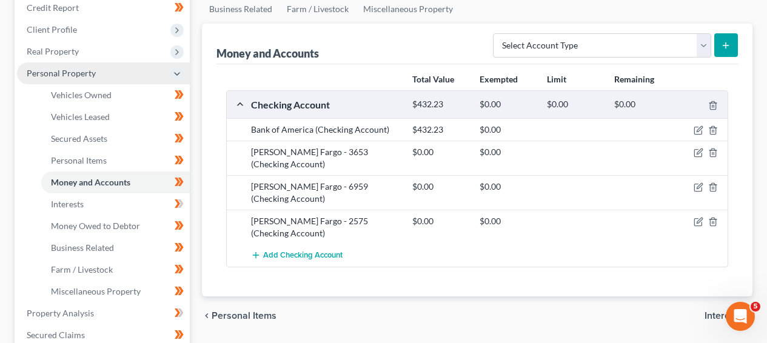
click at [106, 80] on span "Personal Property" at bounding box center [103, 73] width 173 height 22
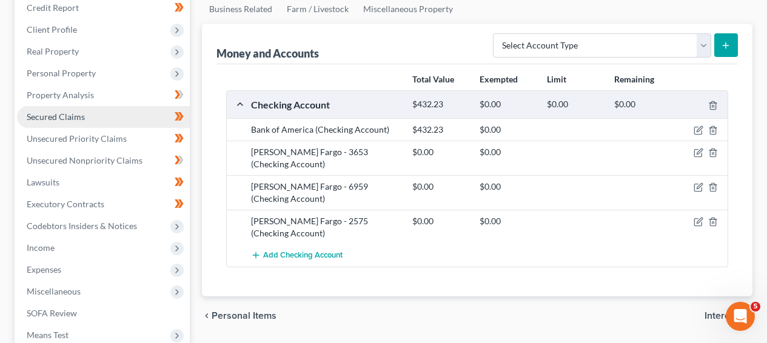
click at [96, 107] on link "Secured Claims" at bounding box center [103, 117] width 173 height 22
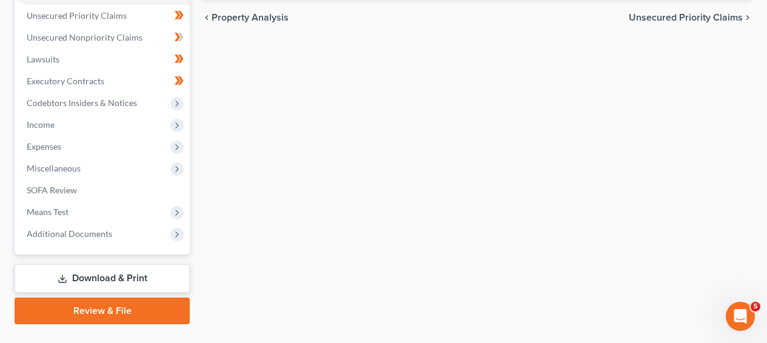
scroll to position [322, 0]
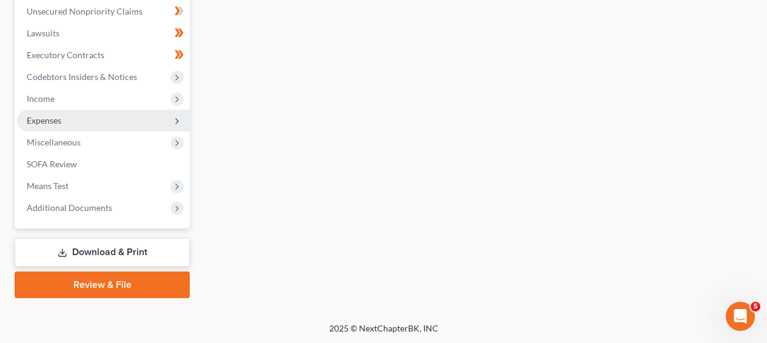
click at [66, 113] on span "Expenses" at bounding box center [103, 121] width 173 height 22
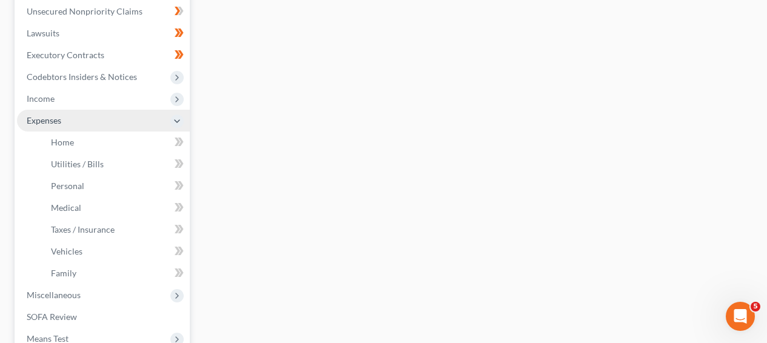
click at [70, 126] on span "Expenses" at bounding box center [103, 121] width 173 height 22
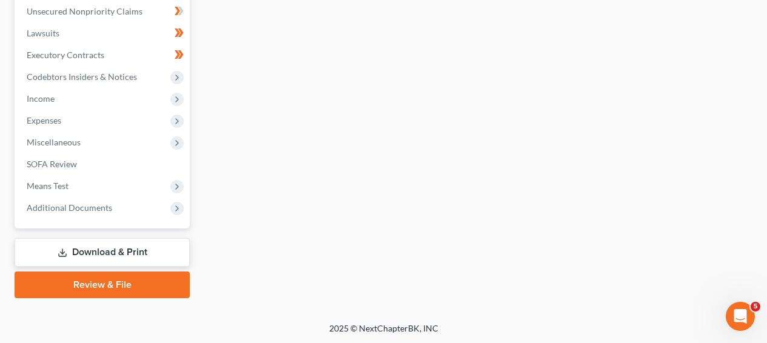
click at [69, 137] on span "Miscellaneous" at bounding box center [54, 142] width 54 height 10
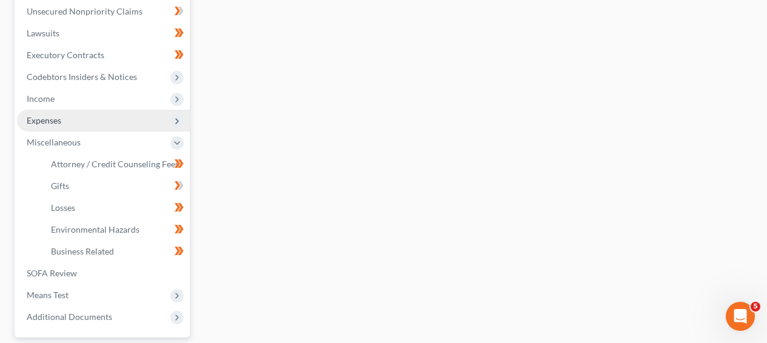
click at [74, 119] on span "Expenses" at bounding box center [103, 121] width 173 height 22
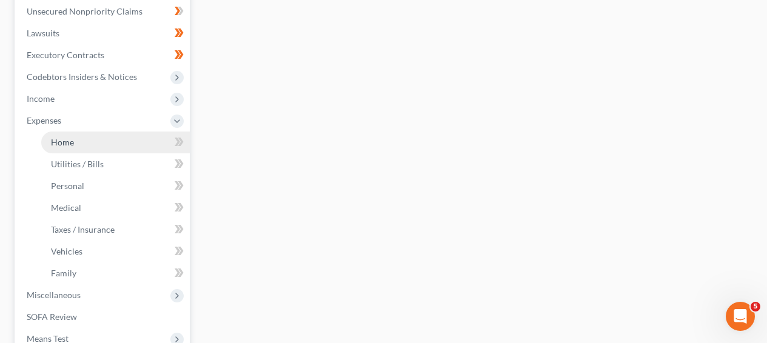
click at [70, 138] on span "Home" at bounding box center [62, 142] width 23 height 10
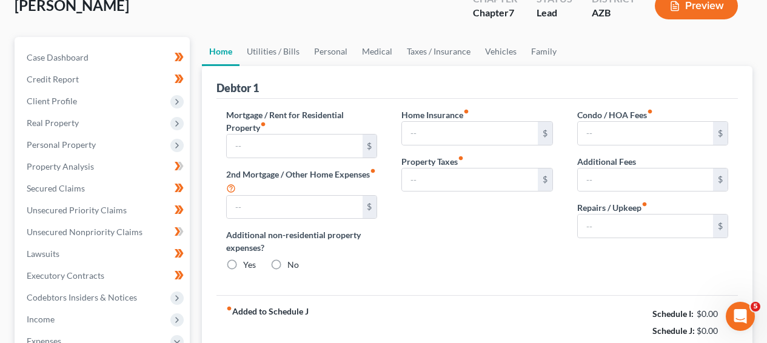
type input "541.65"
type input "0.00"
radio input "true"
type input "848.00"
type input "620.97"
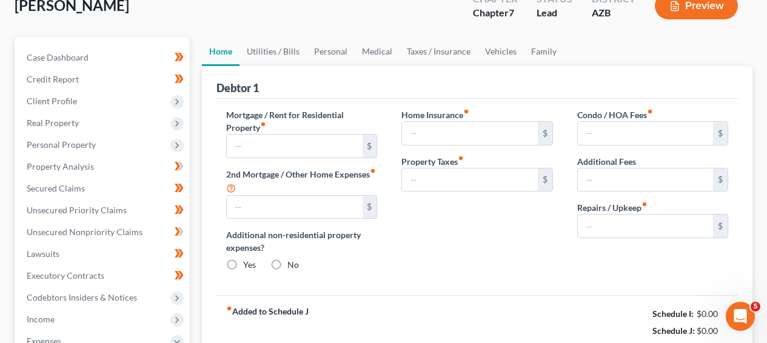
type input "109.33"
type input "0.00"
type input "249.00"
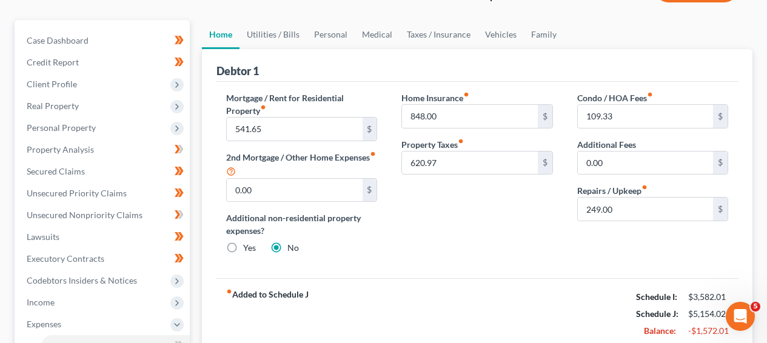
scroll to position [113, 0]
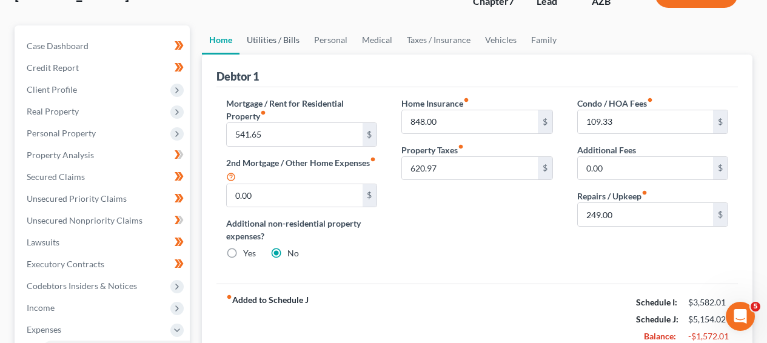
click at [292, 42] on link "Utilities / Bills" at bounding box center [272, 39] width 67 height 29
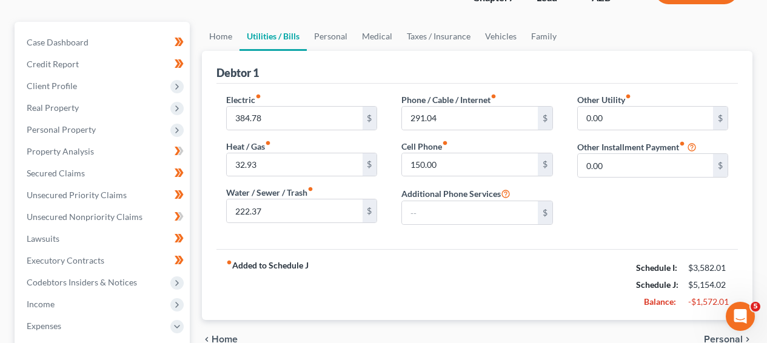
scroll to position [111, 0]
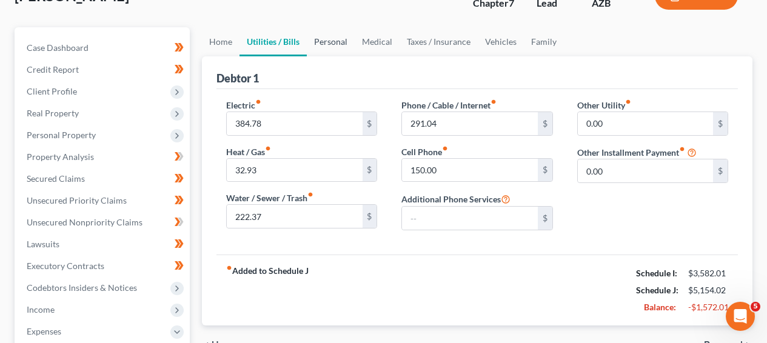
click at [336, 41] on link "Personal" at bounding box center [331, 41] width 48 height 29
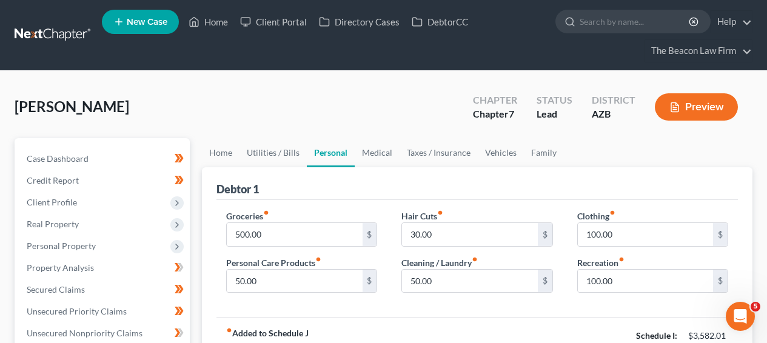
click at [76, 35] on link at bounding box center [54, 35] width 78 height 22
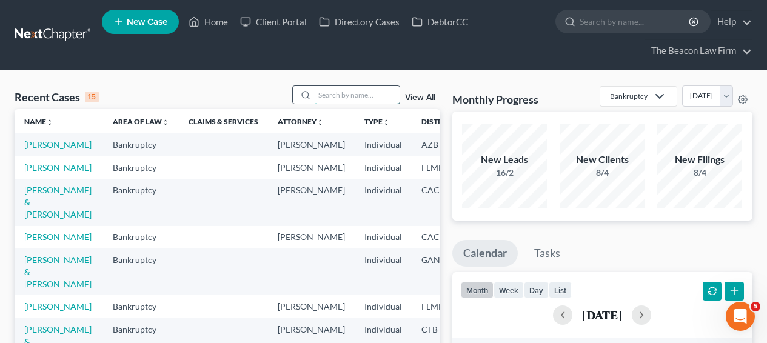
click at [355, 89] on input "search" at bounding box center [357, 95] width 85 height 18
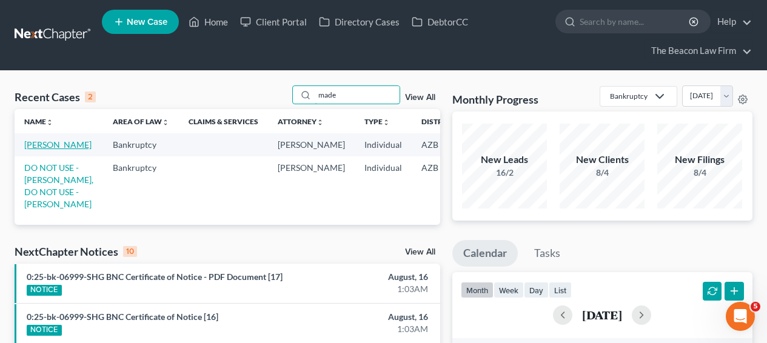
type input "made"
click at [39, 150] on link "[PERSON_NAME]" at bounding box center [57, 144] width 67 height 10
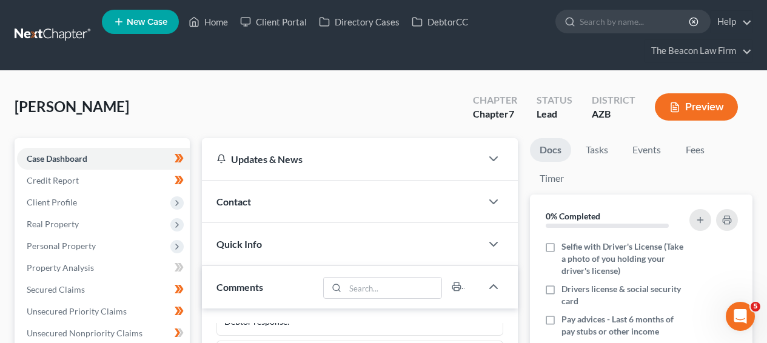
scroll to position [331, 0]
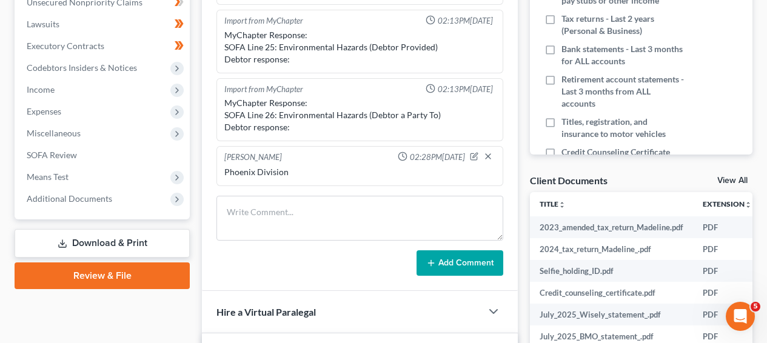
click at [99, 234] on link "Download & Print" at bounding box center [102, 243] width 175 height 28
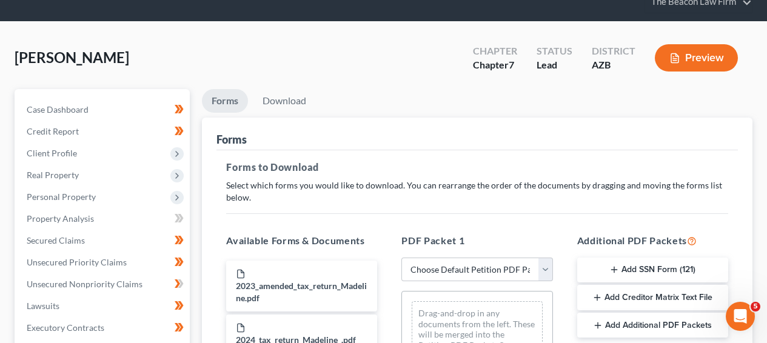
scroll to position [148, 0]
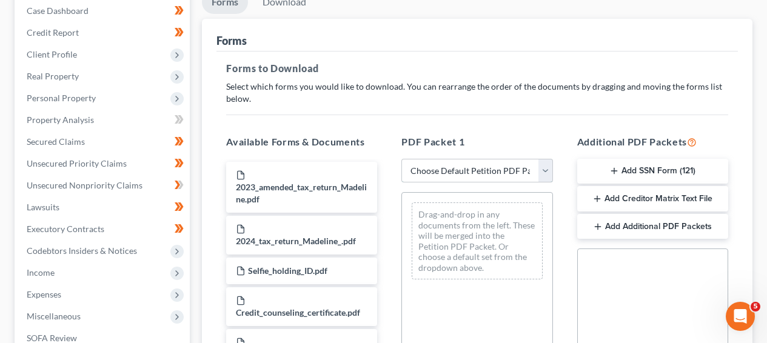
click at [507, 172] on select "Choose Default Petition PDF Packet Complete Bankruptcy Petition (all forms and …" at bounding box center [476, 171] width 151 height 24
select select "0"
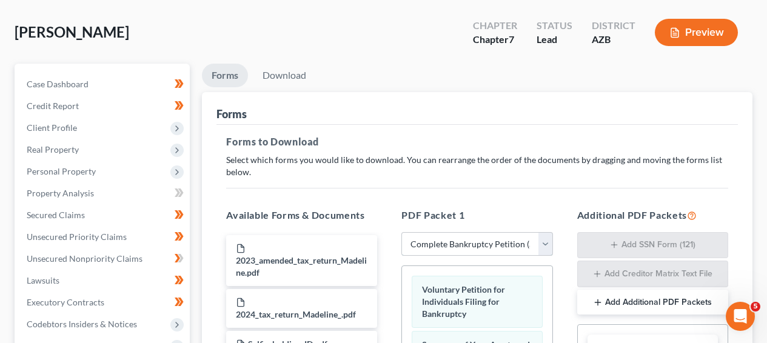
scroll to position [68, 0]
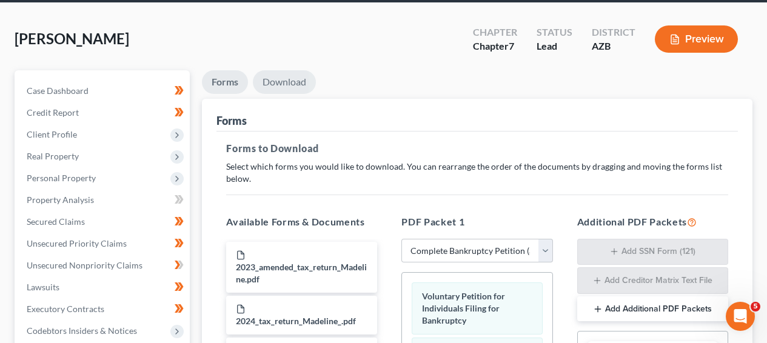
click at [298, 87] on link "Download" at bounding box center [284, 82] width 63 height 24
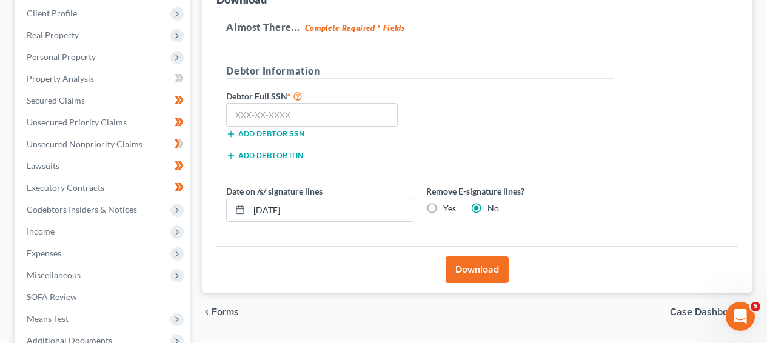
scroll to position [194, 0]
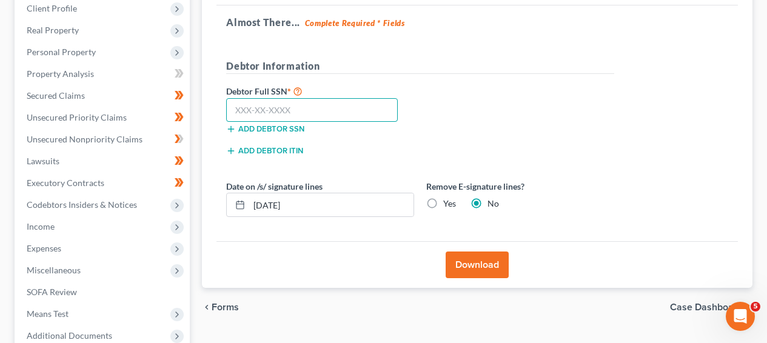
click at [293, 98] on input "text" at bounding box center [312, 110] width 172 height 24
type input "764-05-7925"
click at [467, 270] on button "Download" at bounding box center [477, 265] width 63 height 27
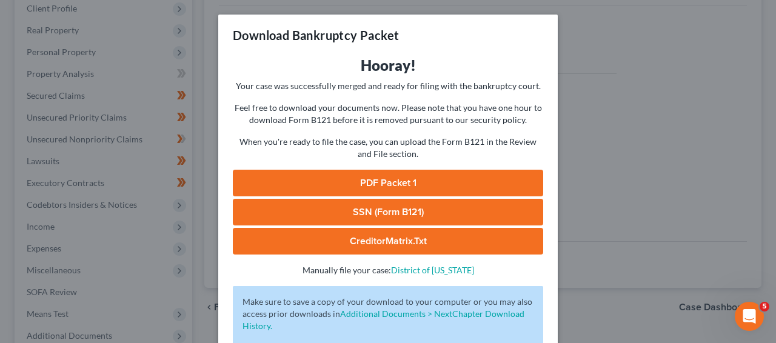
click at [409, 187] on link "PDF Packet 1" at bounding box center [388, 183] width 310 height 27
click at [664, 132] on div "Download Bankruptcy Packet Hooray! Your case was successfully merged and ready …" at bounding box center [388, 171] width 776 height 343
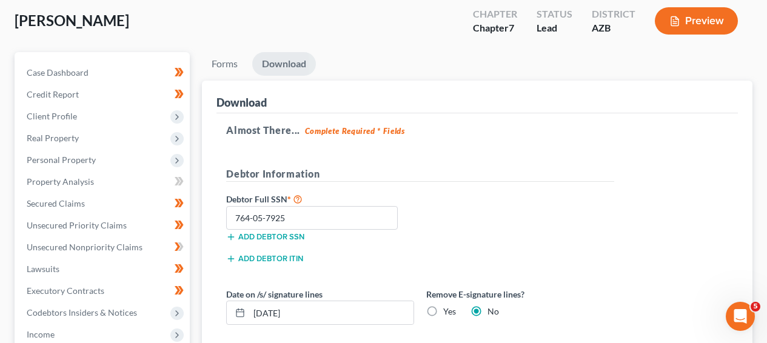
scroll to position [132, 0]
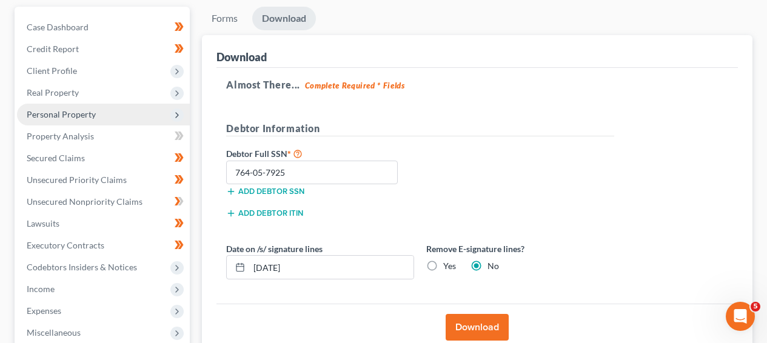
click at [84, 119] on span "Personal Property" at bounding box center [103, 115] width 173 height 22
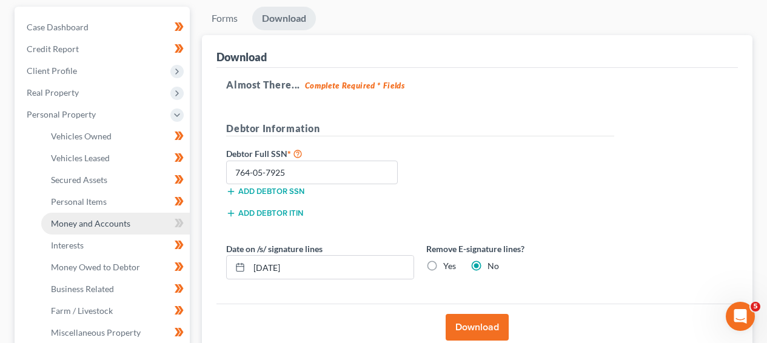
click at [85, 214] on link "Money and Accounts" at bounding box center [115, 224] width 149 height 22
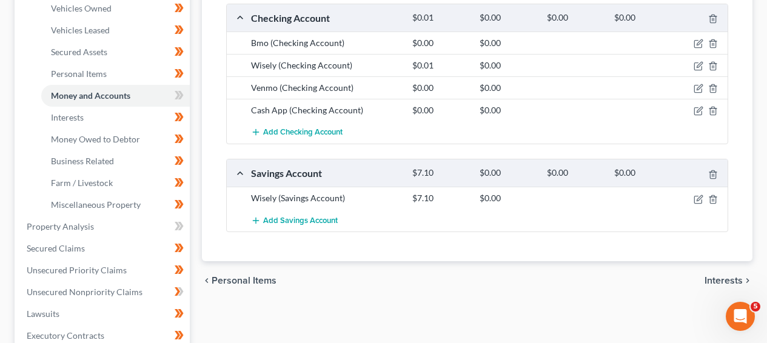
scroll to position [245, 0]
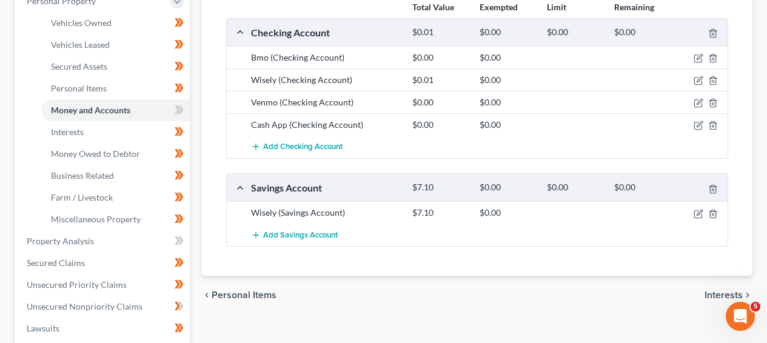
drag, startPoint x: 765, startPoint y: 186, endPoint x: 765, endPoint y: 159, distance: 26.7
click at [765, 159] on div "Mosley, Madeline Upgraded Chapter Chapter 7 Status Lead District AZB Preview Pe…" at bounding box center [383, 222] width 767 height 792
drag, startPoint x: 766, startPoint y: 166, endPoint x: 766, endPoint y: 150, distance: 15.8
click at [766, 150] on div "Mosley, Madeline Upgraded Chapter Chapter 7 Status Lead District AZB Preview Pe…" at bounding box center [383, 222] width 767 height 792
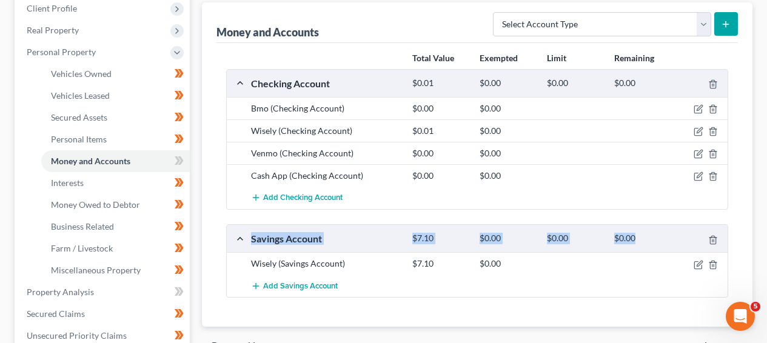
scroll to position [193, 0]
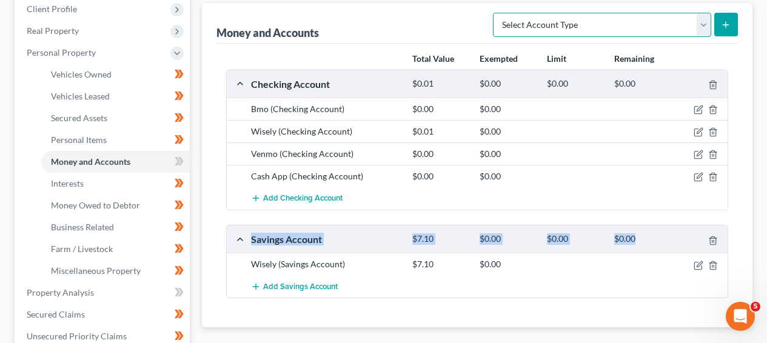
click at [618, 22] on select "Select Account Type Brokerage Cash on Hand Certificates of Deposit Checking Acc…" at bounding box center [602, 25] width 218 height 24
select select "checking"
click at [592, 22] on select "Select Account Type Brokerage Cash on Hand Certificates of Deposit Checking Acc…" at bounding box center [602, 25] width 218 height 24
click at [722, 30] on button "submit" at bounding box center [726, 25] width 24 height 24
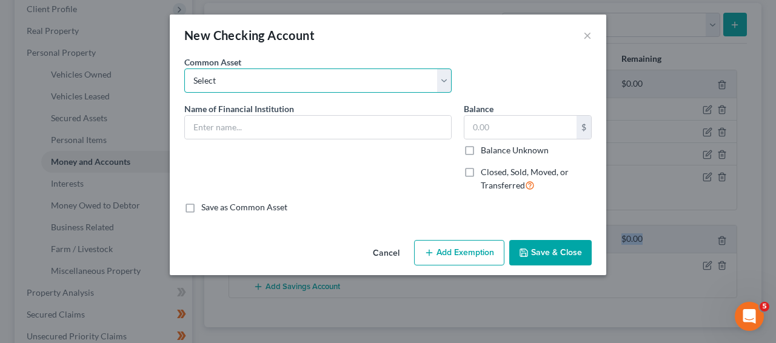
click at [322, 76] on select "Select USAA Federal Savings Bank Bank Of America First Tennessee Bank Checking …" at bounding box center [317, 81] width 267 height 24
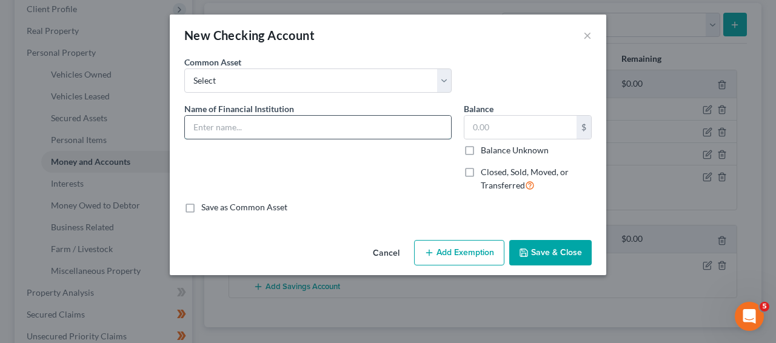
click at [299, 119] on input "text" at bounding box center [318, 127] width 266 height 23
type input "Chime Bank"
click at [517, 241] on button "Save & Close" at bounding box center [550, 252] width 82 height 25
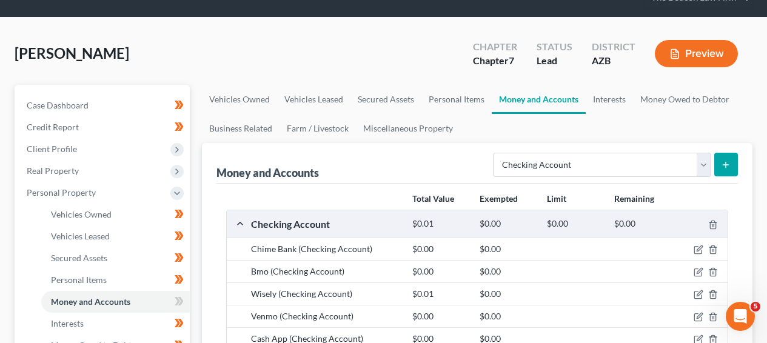
scroll to position [0, 0]
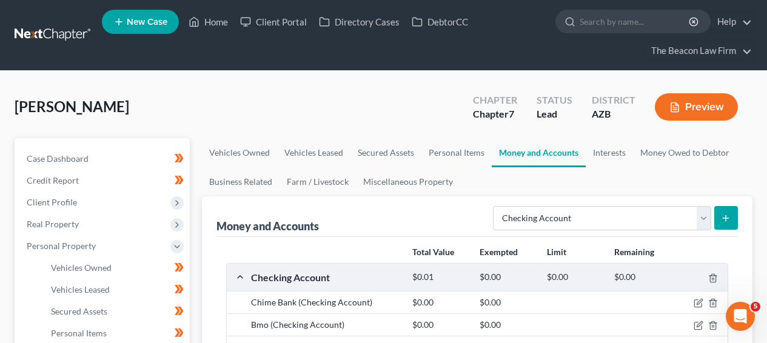
click at [35, 31] on link at bounding box center [54, 35] width 78 height 22
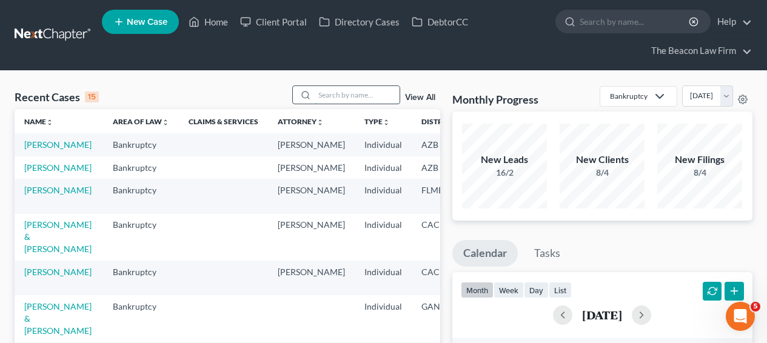
click at [324, 90] on input "search" at bounding box center [357, 95] width 85 height 18
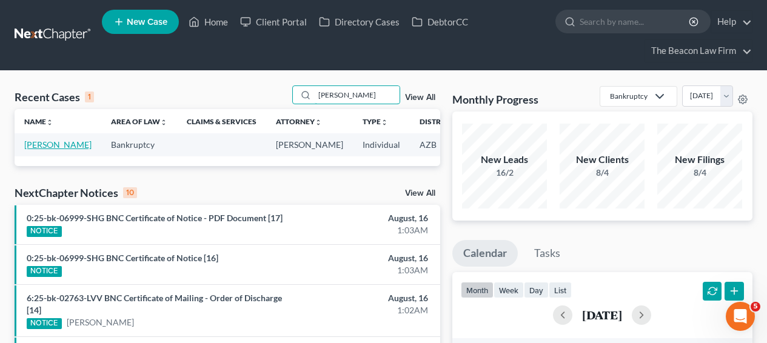
type input "[PERSON_NAME]"
click at [45, 149] on link "[PERSON_NAME]" at bounding box center [57, 144] width 67 height 10
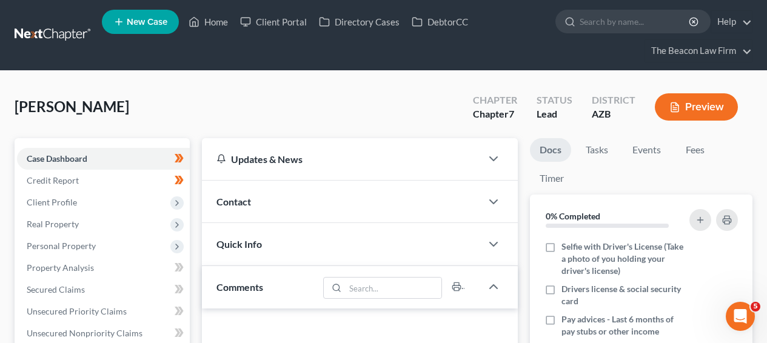
click at [43, 29] on link at bounding box center [54, 35] width 78 height 22
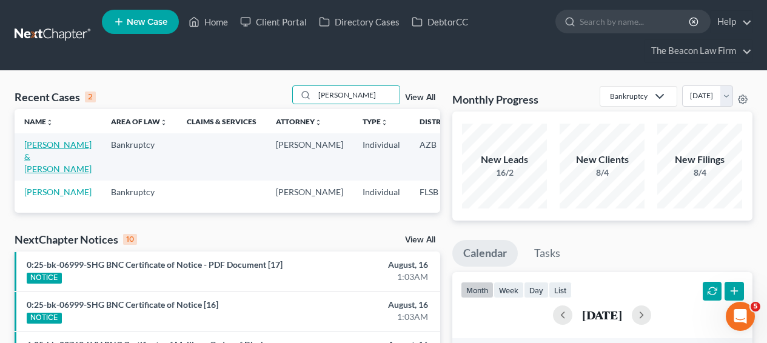
type input "[PERSON_NAME]"
click at [44, 149] on link "[PERSON_NAME] & [PERSON_NAME]" at bounding box center [57, 156] width 67 height 35
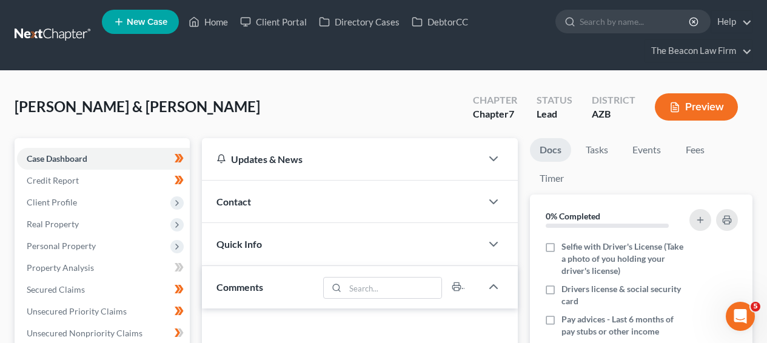
click at [59, 34] on link at bounding box center [54, 35] width 78 height 22
